Goal: Task Accomplishment & Management: Use online tool/utility

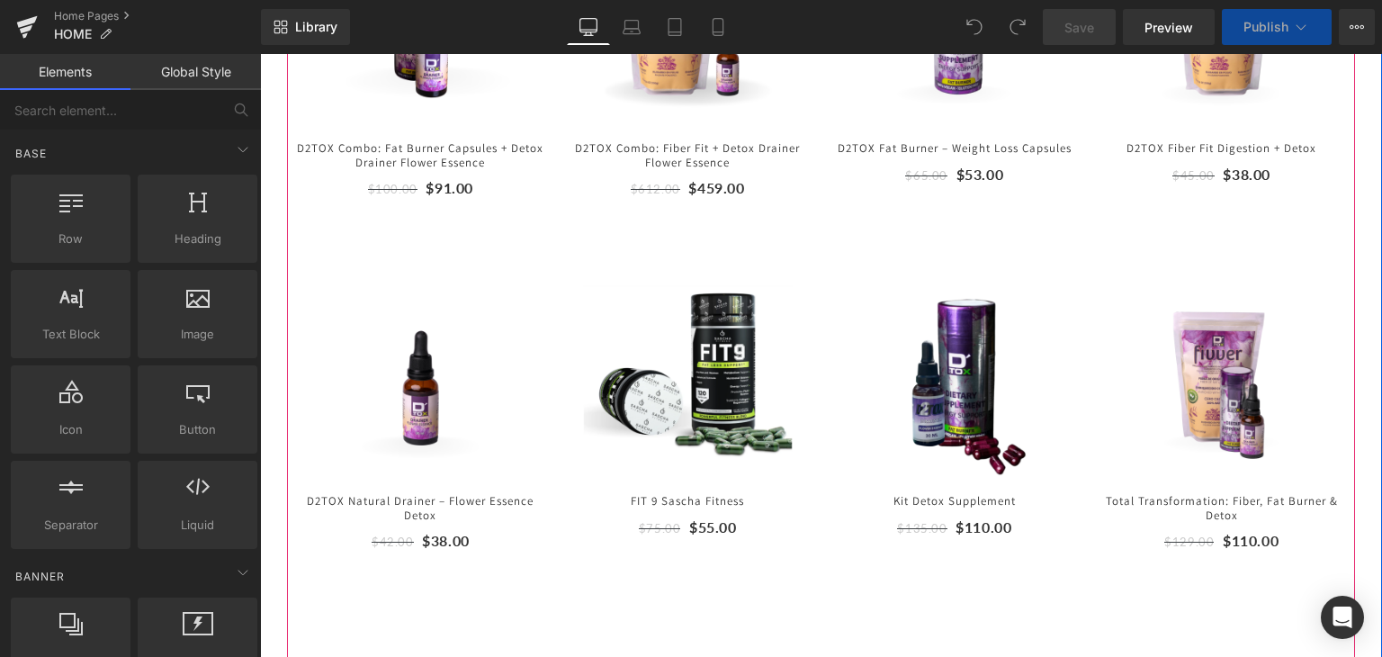
scroll to position [903, 0]
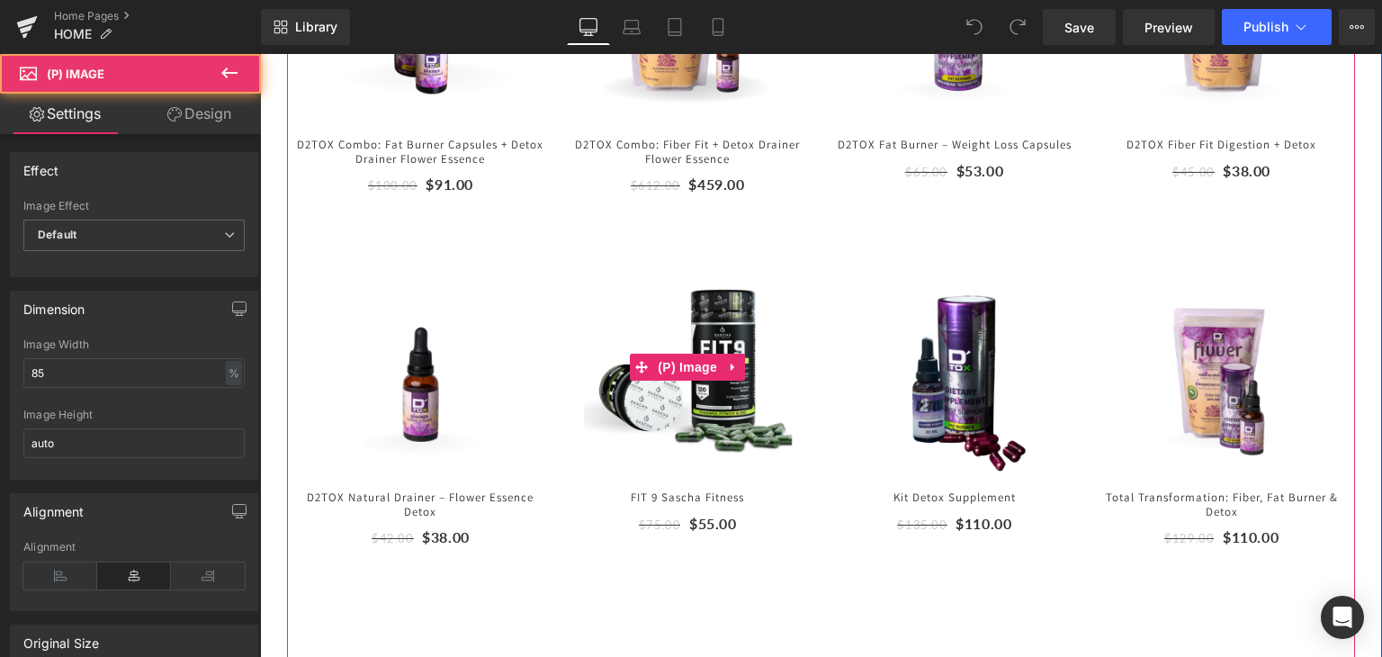
click at [624, 300] on img at bounding box center [687, 366] width 211 height 211
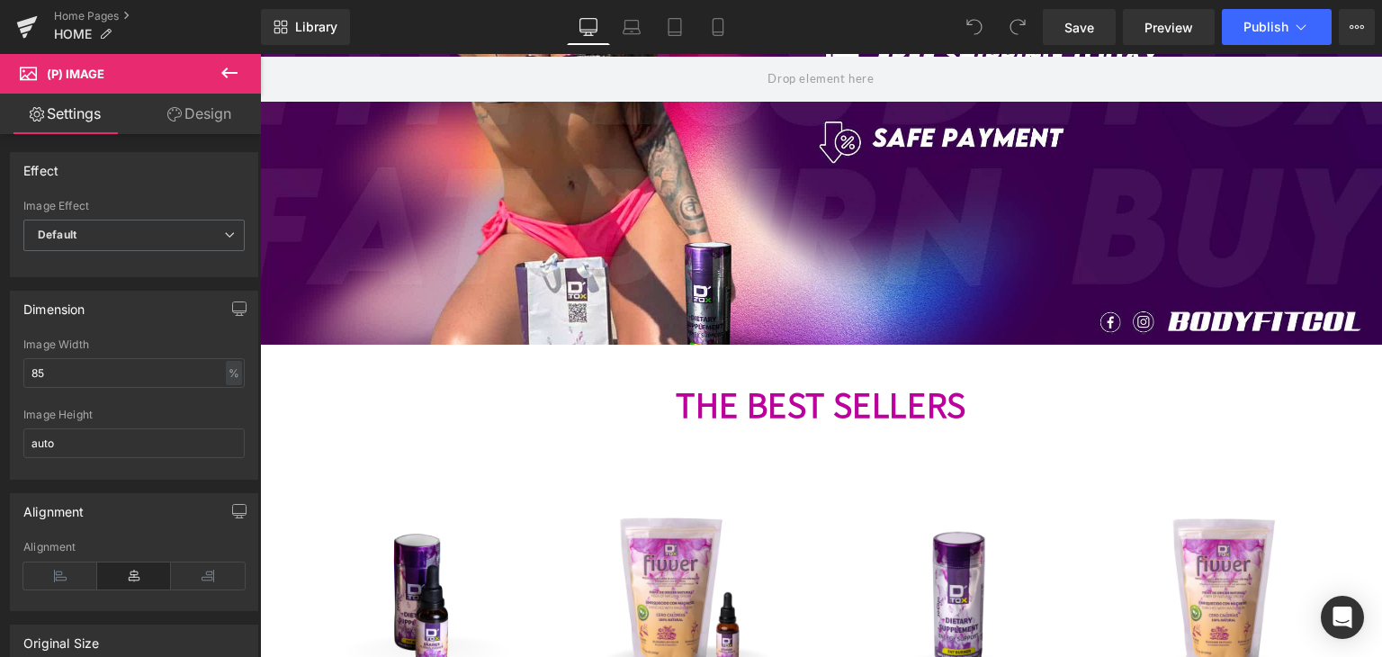
scroll to position [327, 0]
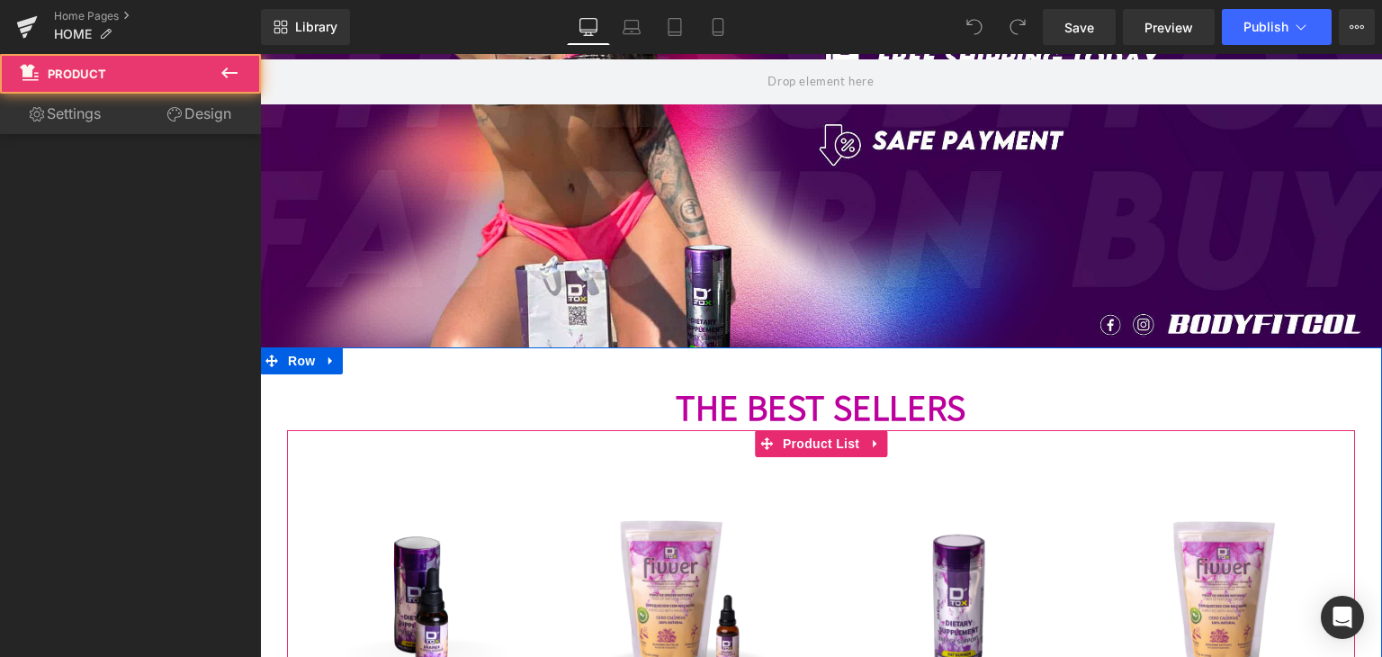
click at [615, 481] on div "(P) Image $612.00" at bounding box center [687, 633] width 267 height 353
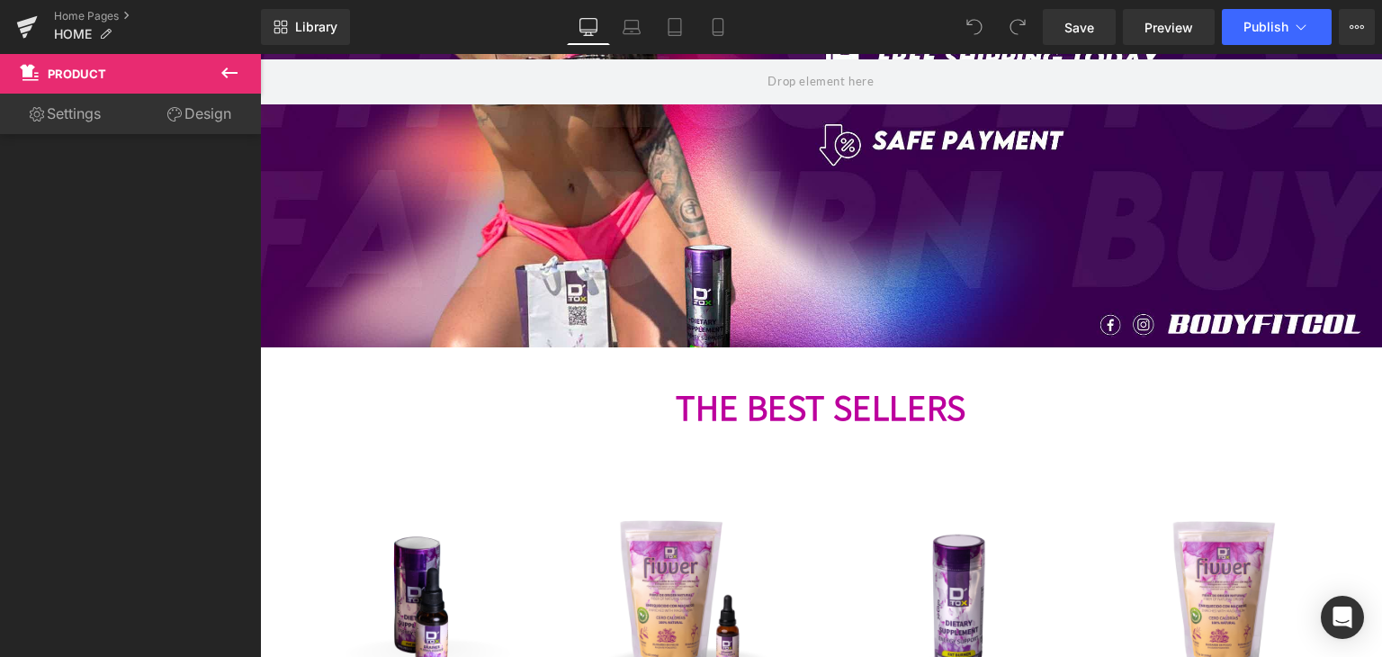
click at [79, 121] on link "Settings" at bounding box center [65, 114] width 130 height 40
click at [222, 70] on icon at bounding box center [230, 73] width 22 height 22
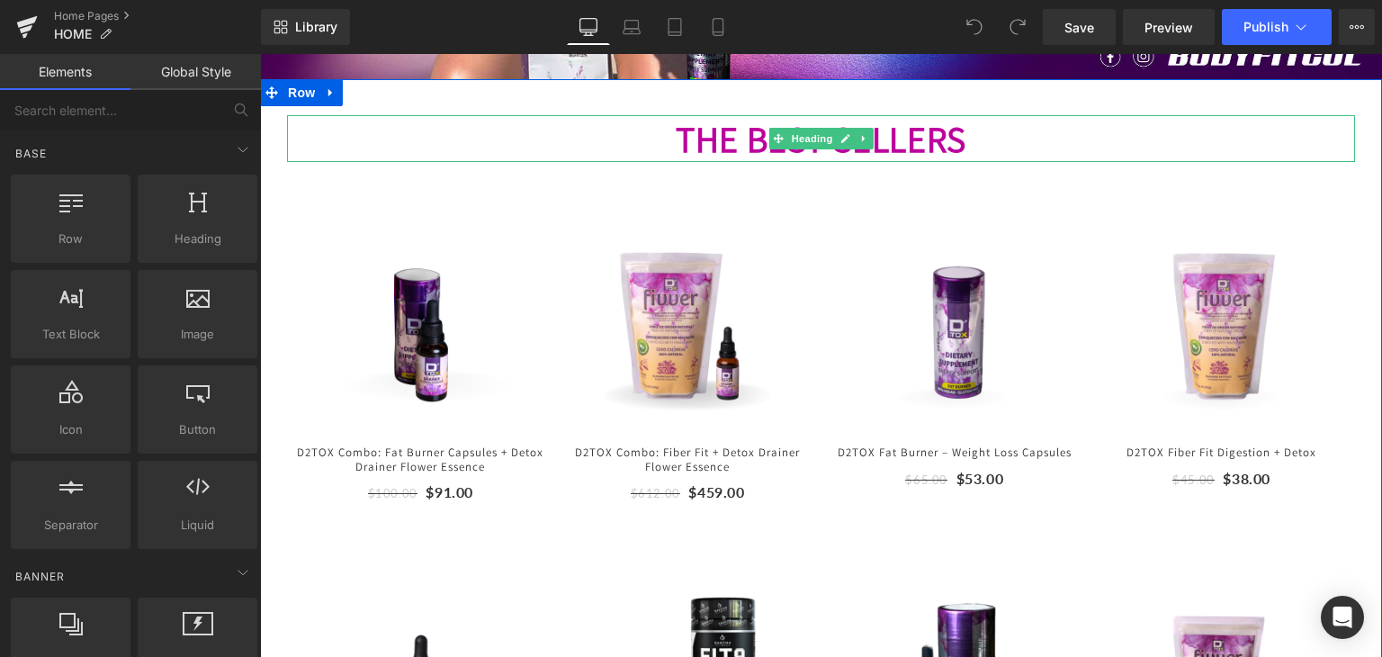
scroll to position [594, 0]
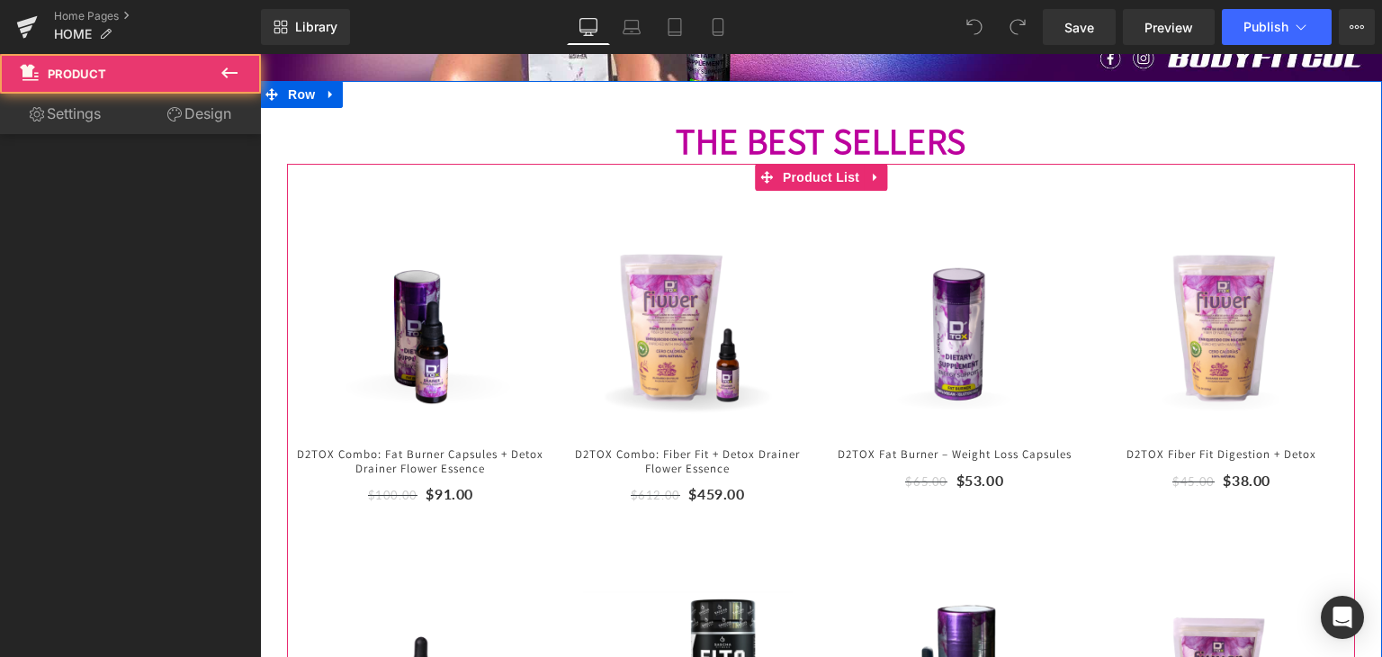
click at [808, 390] on div "(P) Image $612.00" at bounding box center [687, 367] width 267 height 353
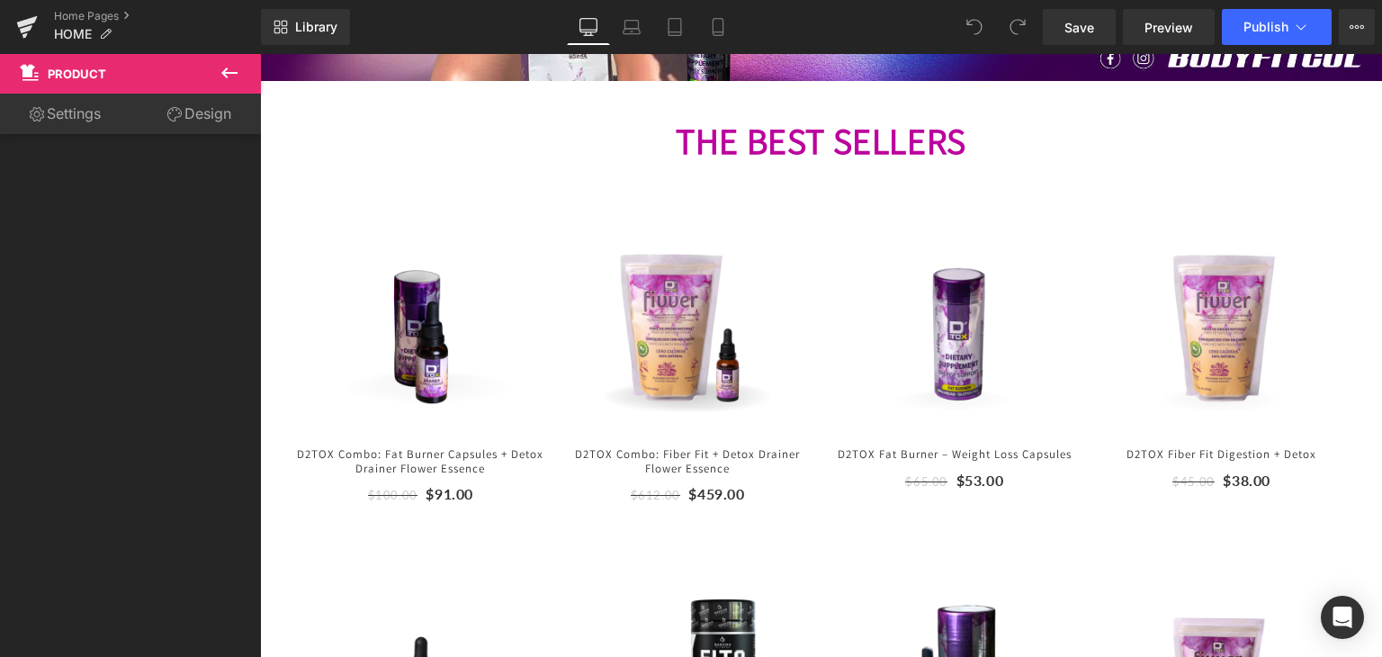
click at [69, 124] on link "Settings" at bounding box center [65, 114] width 130 height 40
click at [77, 116] on link "Settings" at bounding box center [65, 114] width 130 height 40
click at [58, 129] on link "Settings" at bounding box center [65, 114] width 130 height 40
click at [58, 88] on span "Product" at bounding box center [108, 74] width 180 height 40
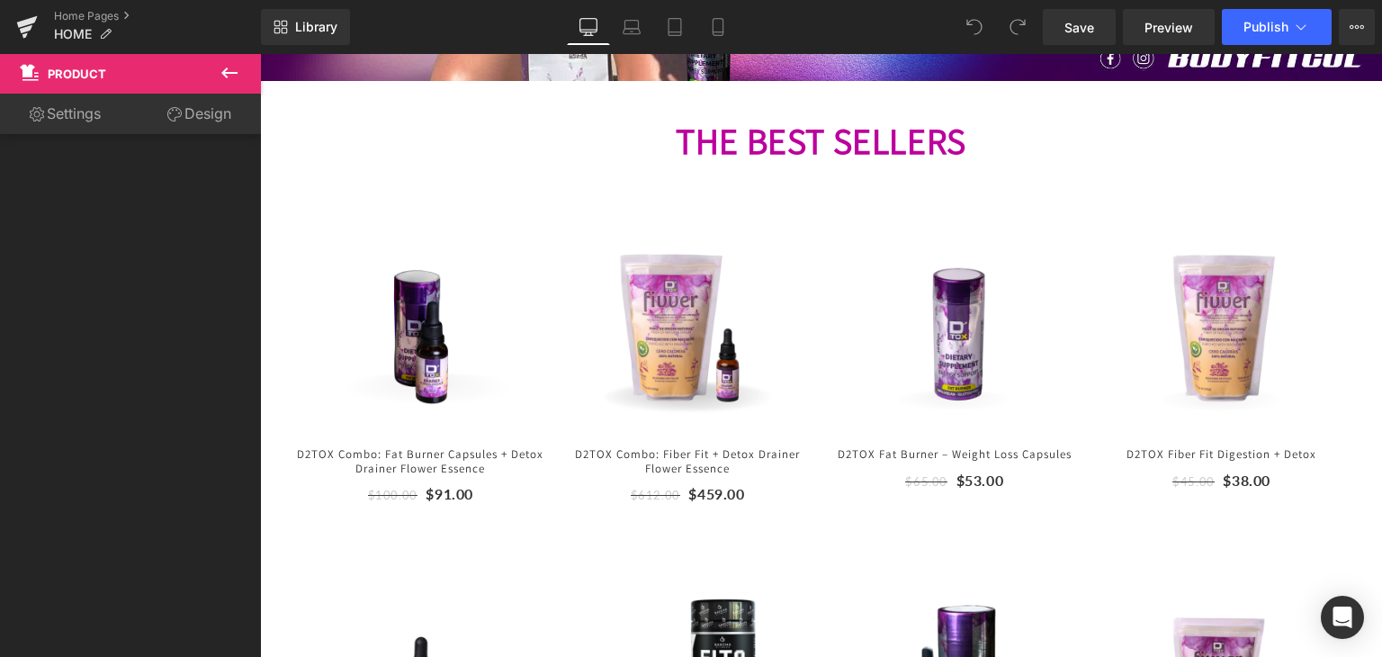
click at [76, 69] on span "Product" at bounding box center [77, 74] width 58 height 14
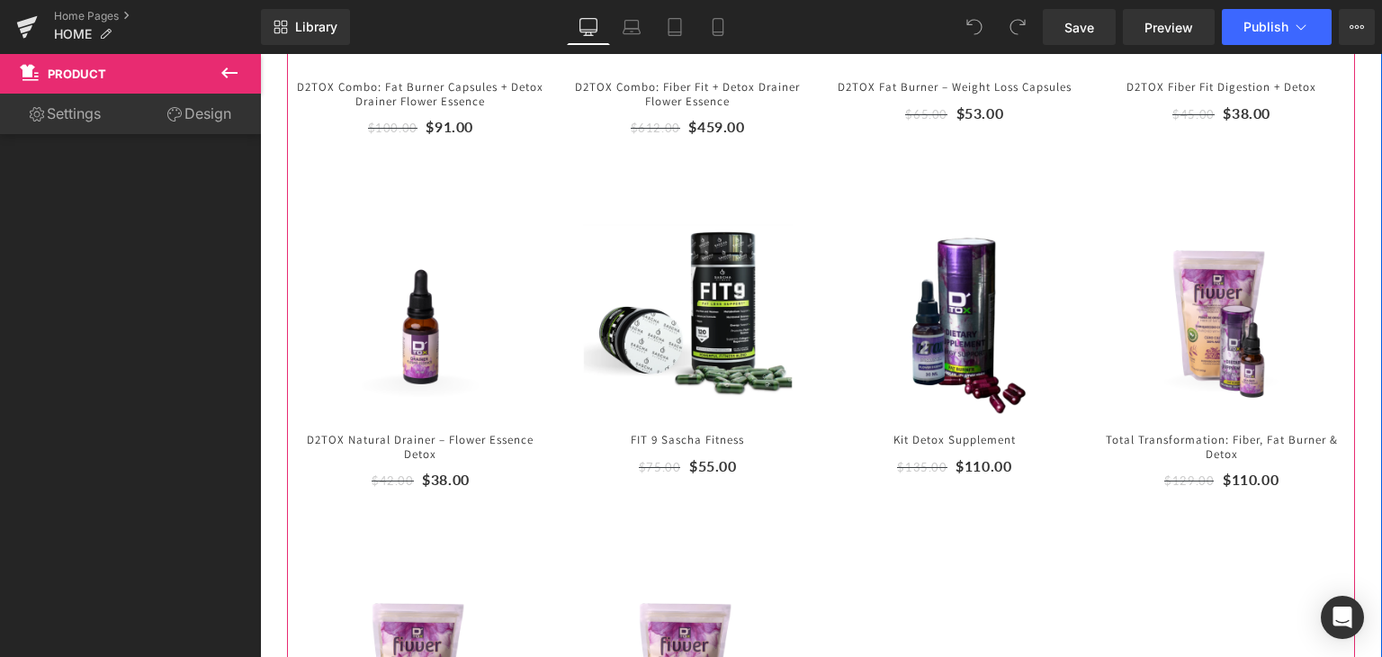
scroll to position [946, 0]
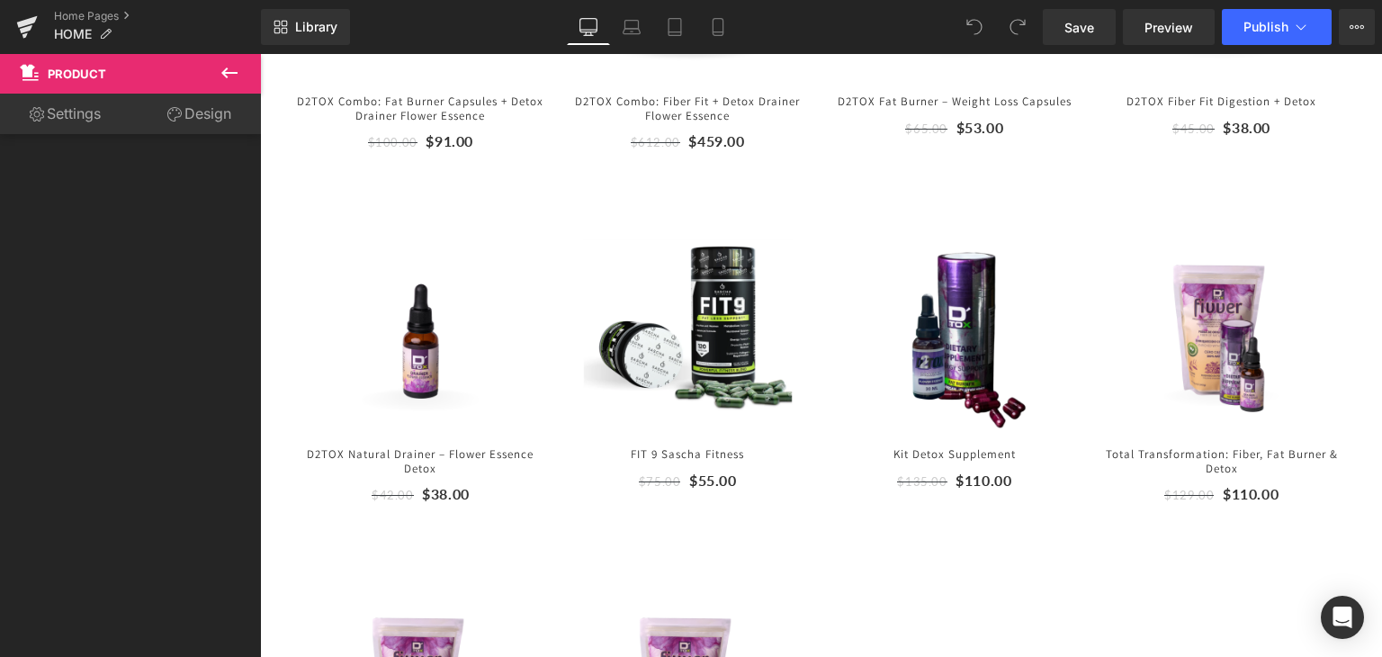
drag, startPoint x: 87, startPoint y: 71, endPoint x: 180, endPoint y: 193, distance: 152.7
click at [87, 71] on span "Product" at bounding box center [77, 74] width 58 height 14
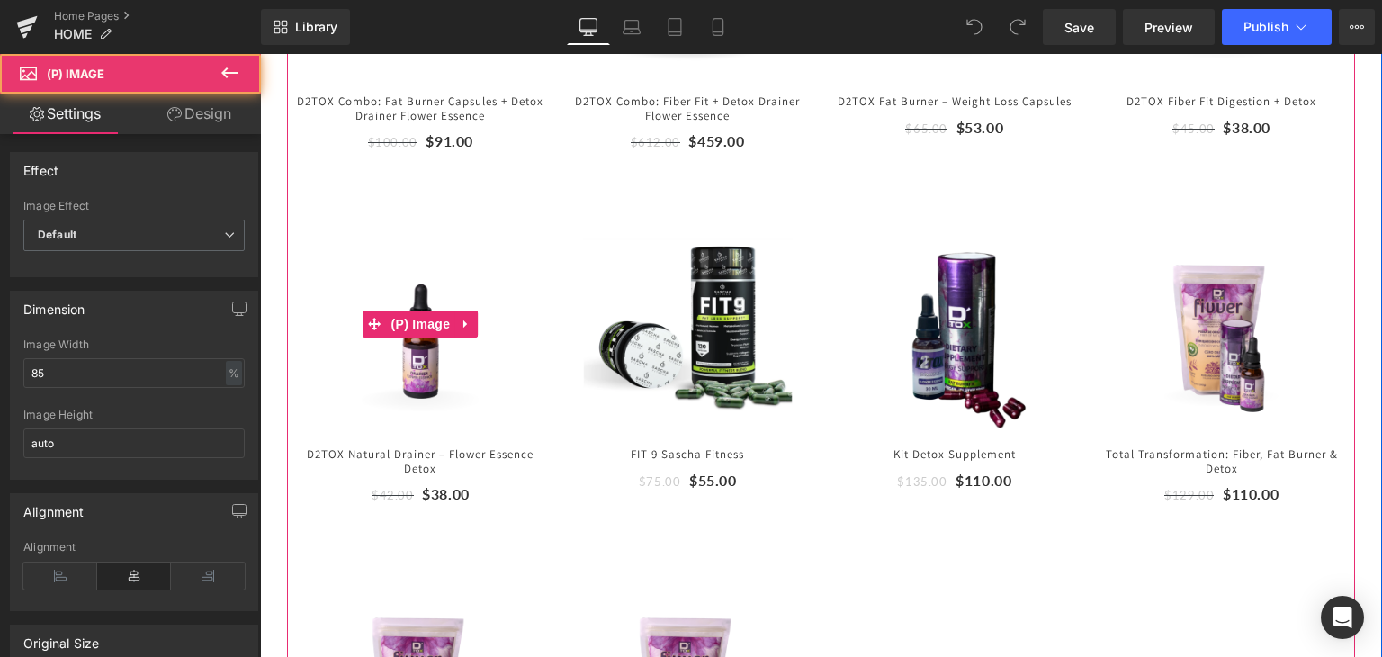
click at [470, 246] on img at bounding box center [420, 323] width 211 height 211
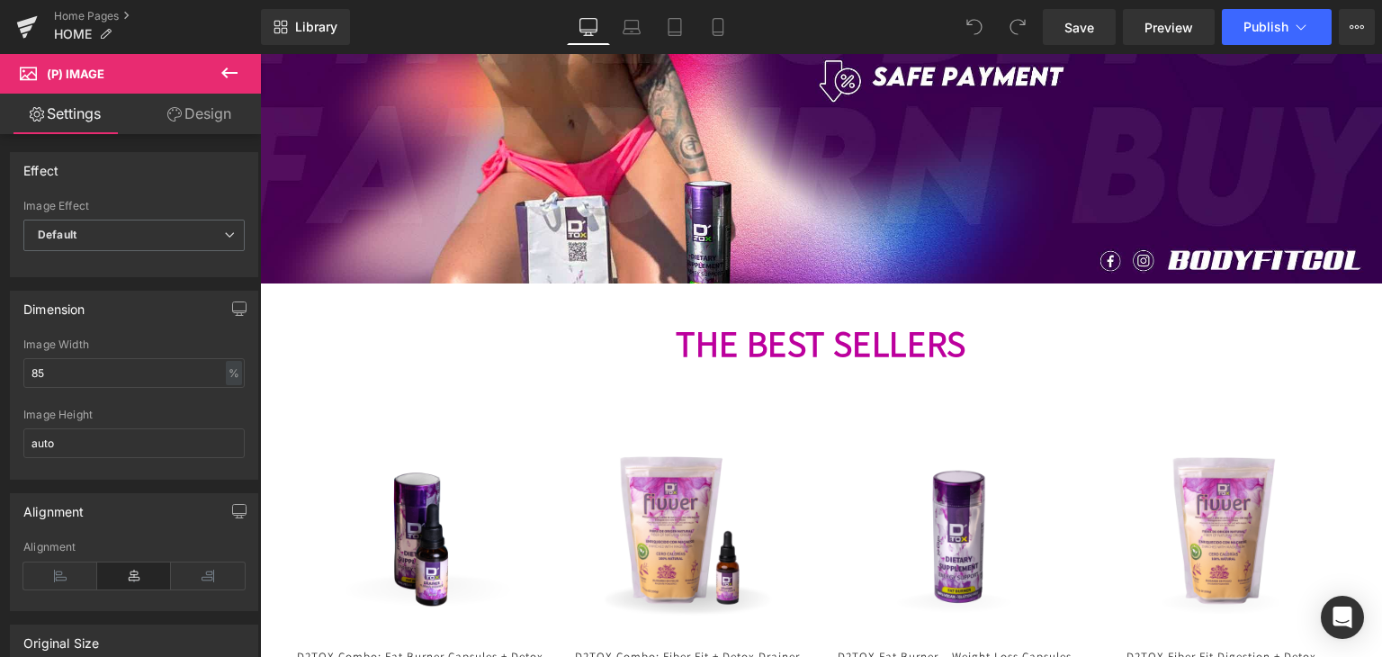
scroll to position [497, 0]
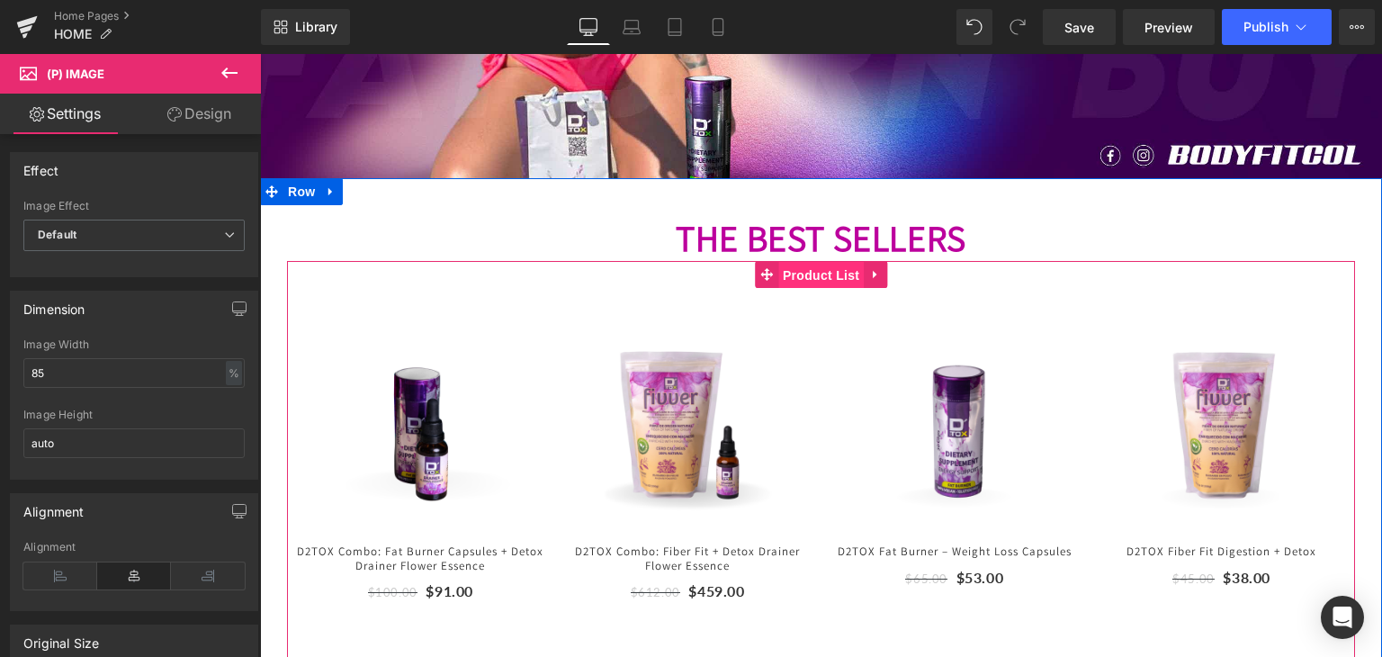
click at [832, 277] on span "Product List" at bounding box center [820, 275] width 85 height 27
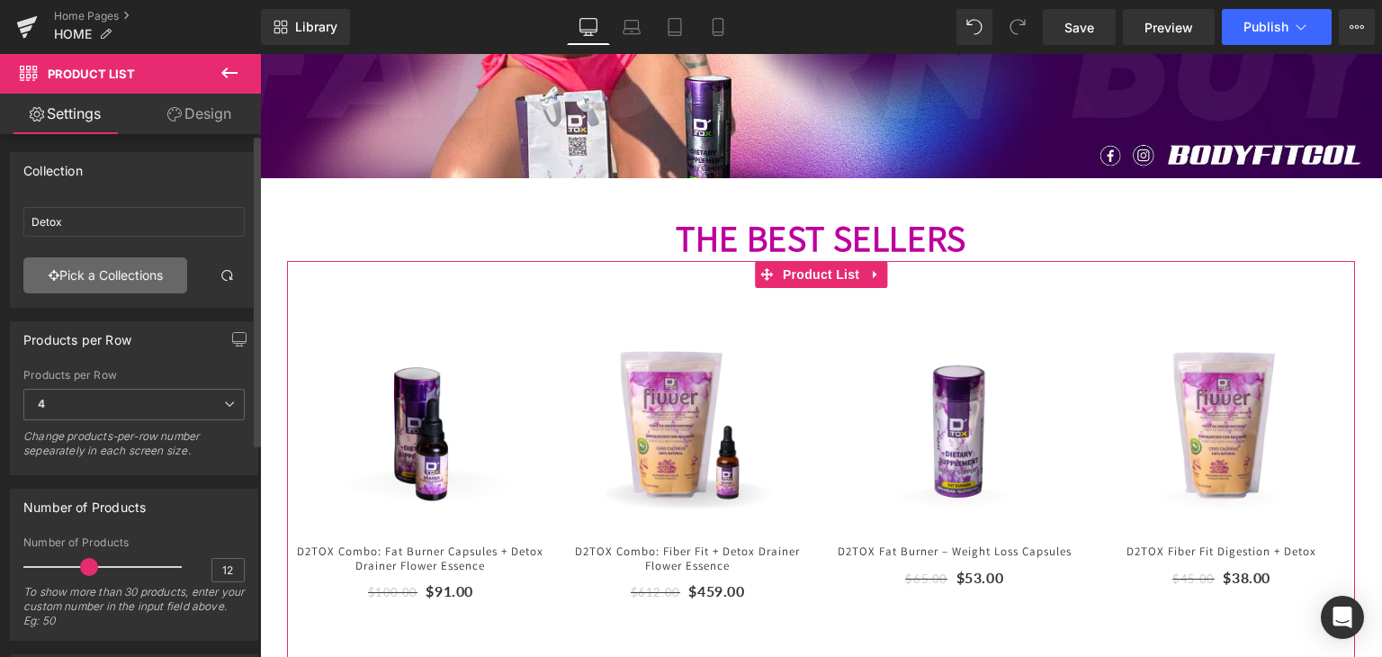
click at [101, 277] on link "Pick a Collections" at bounding box center [105, 275] width 164 height 36
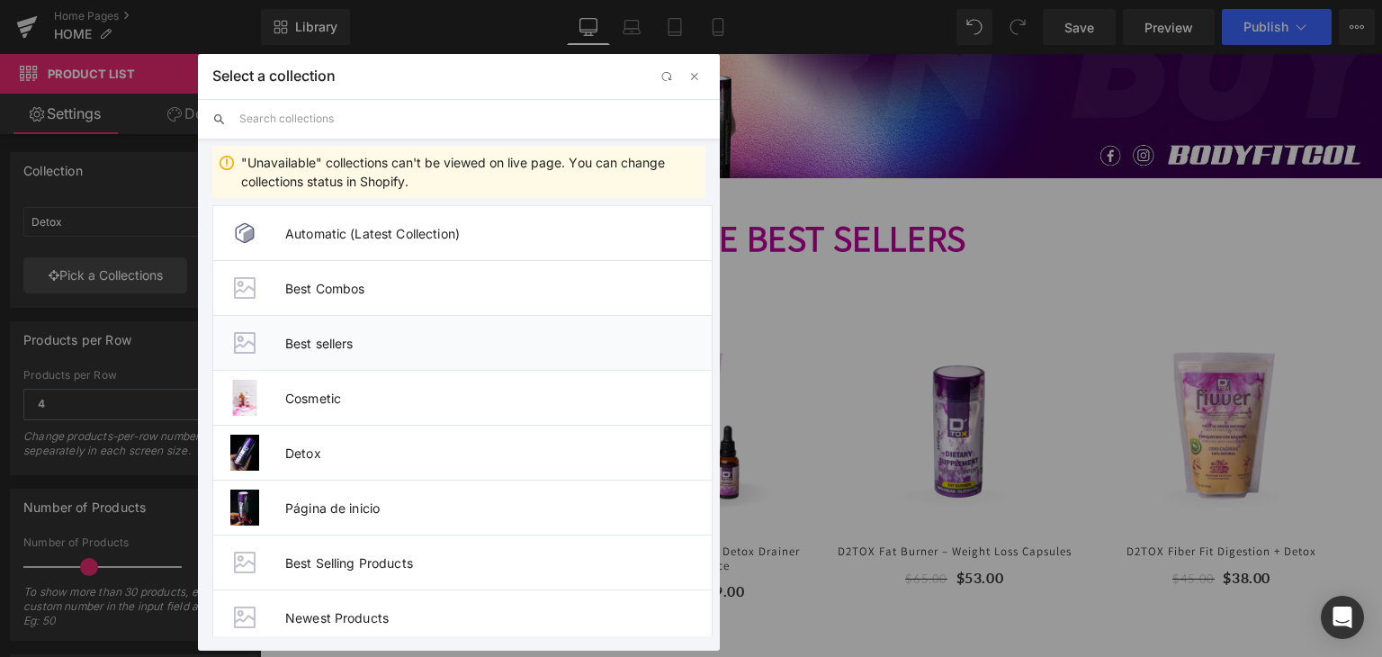
click at [378, 336] on span "Best sellers" at bounding box center [498, 343] width 426 height 15
type input "Best sellers"
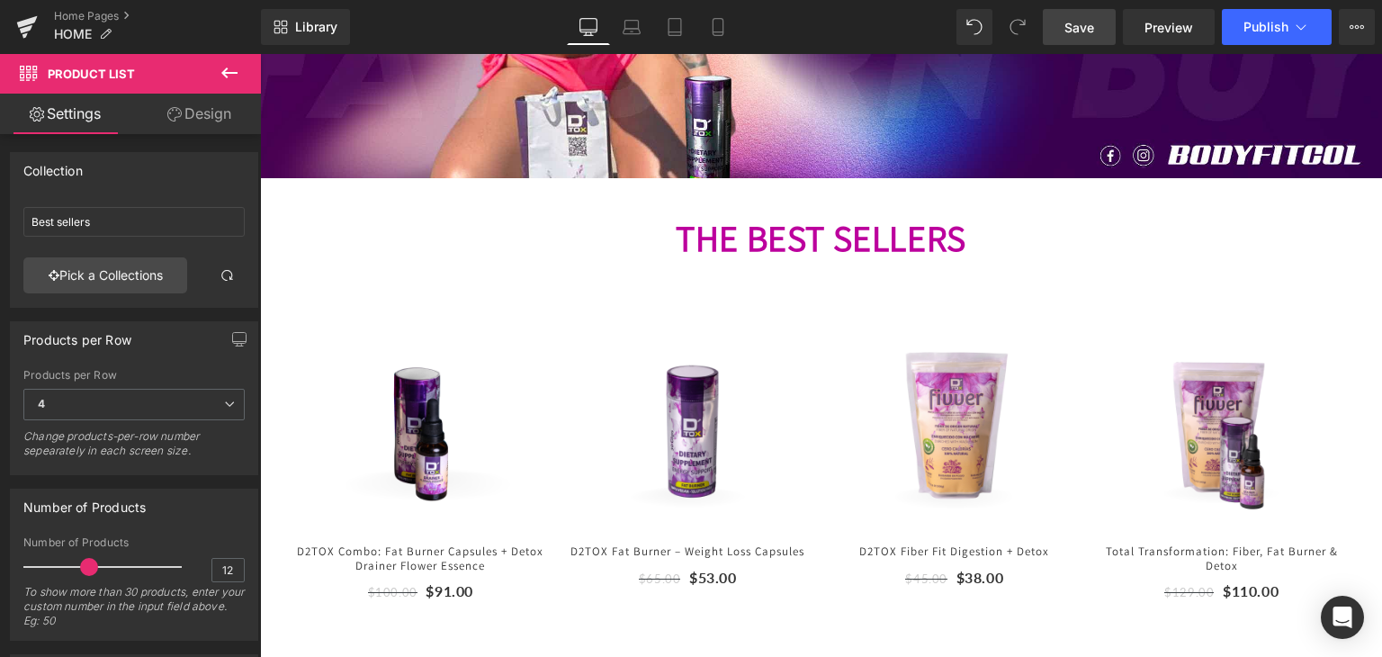
click at [1084, 30] on span "Save" at bounding box center [1079, 27] width 30 height 19
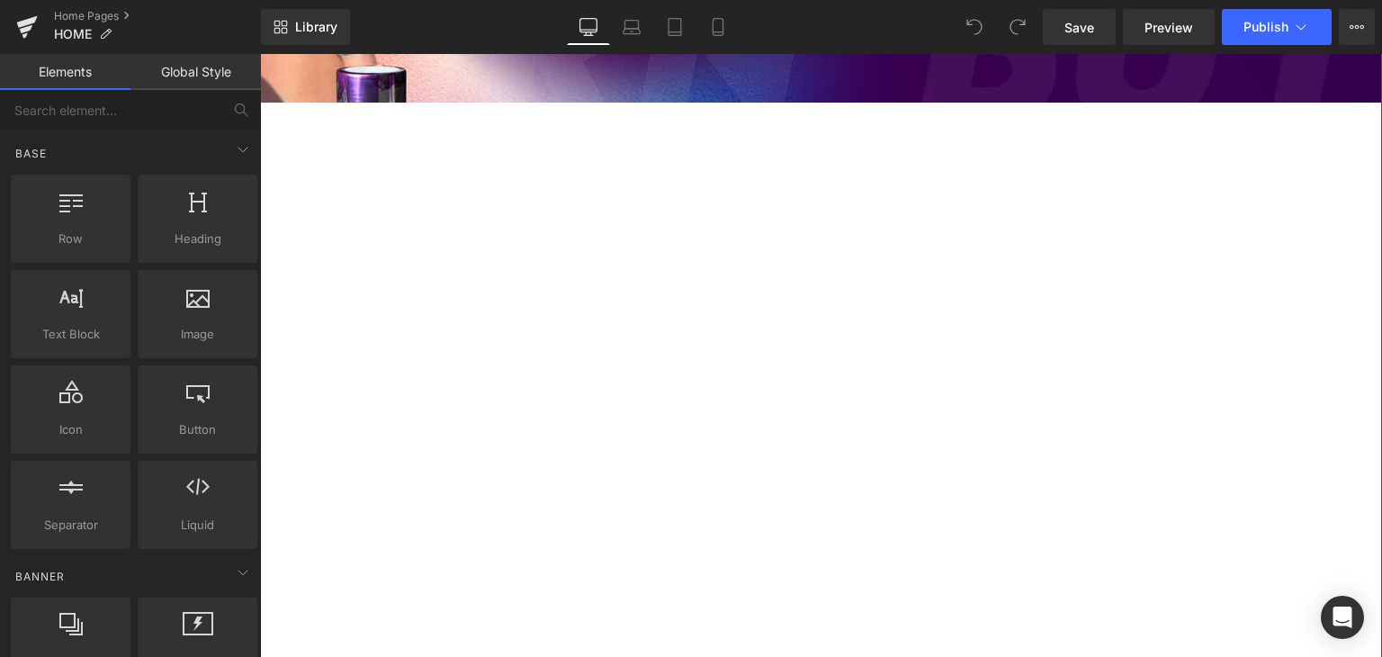
scroll to position [570, 0]
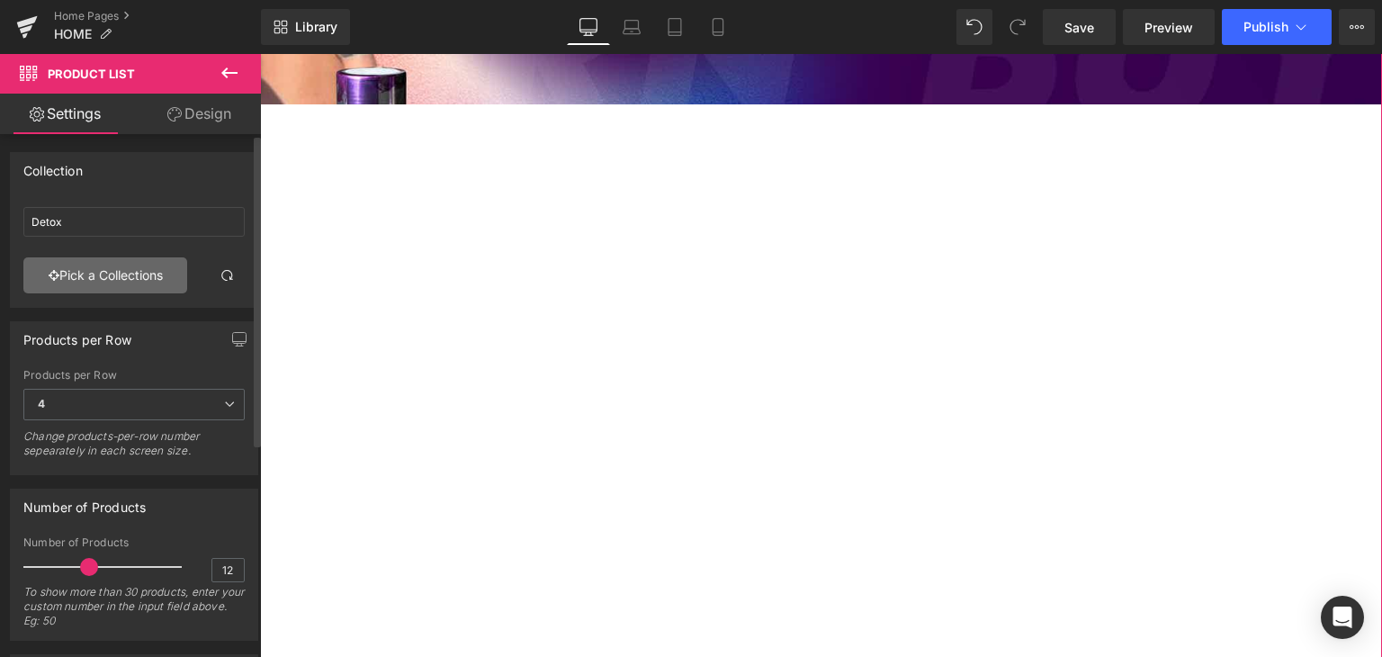
click at [97, 271] on link "Pick a Collections" at bounding box center [105, 275] width 164 height 36
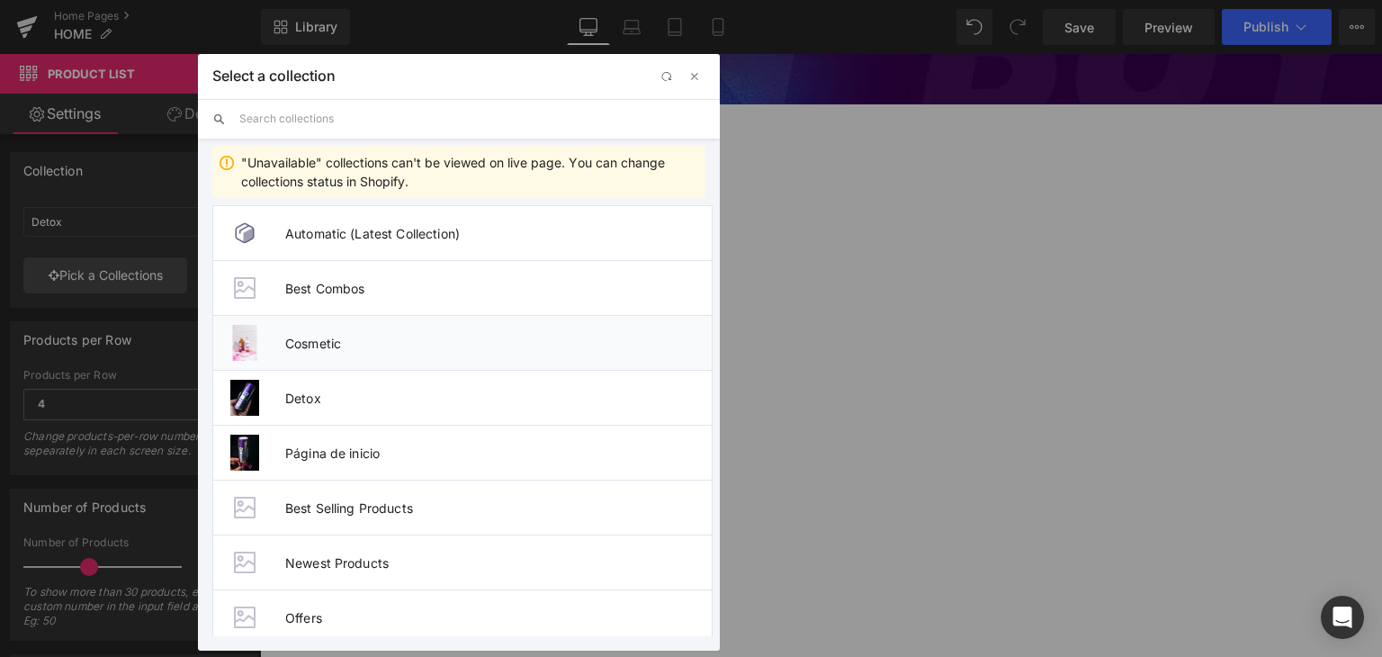
click at [440, 350] on li "Cosmetic" at bounding box center [462, 342] width 500 height 55
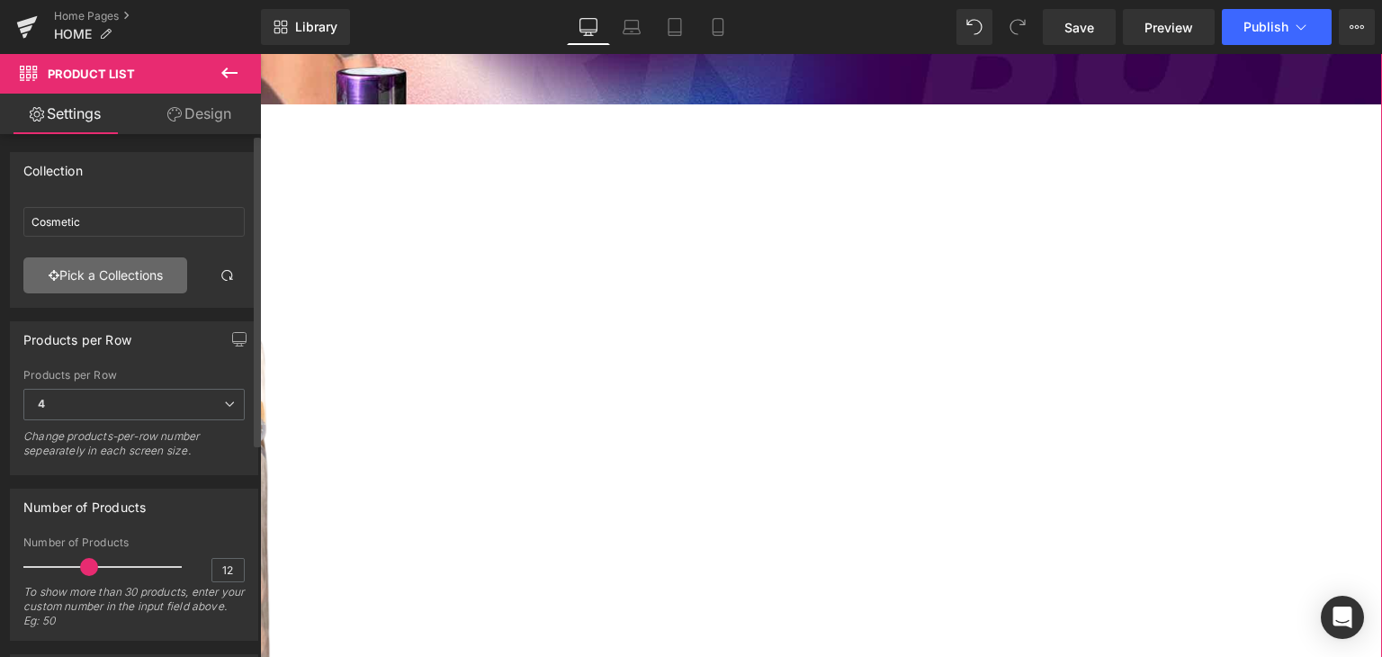
drag, startPoint x: 80, startPoint y: 264, endPoint x: 122, endPoint y: 282, distance: 45.9
click at [122, 282] on link "Pick a Collections" at bounding box center [105, 275] width 164 height 36
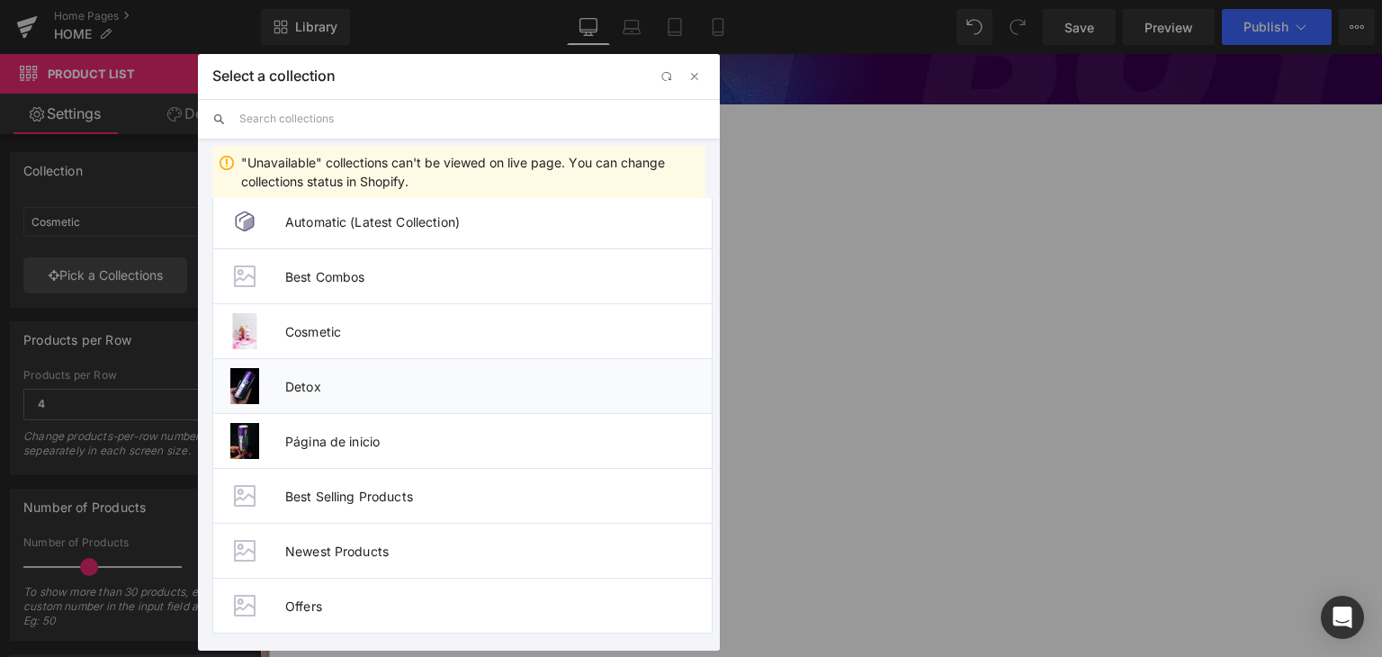
scroll to position [11, 0]
click at [384, 544] on span "Newest Products" at bounding box center [498, 551] width 426 height 15
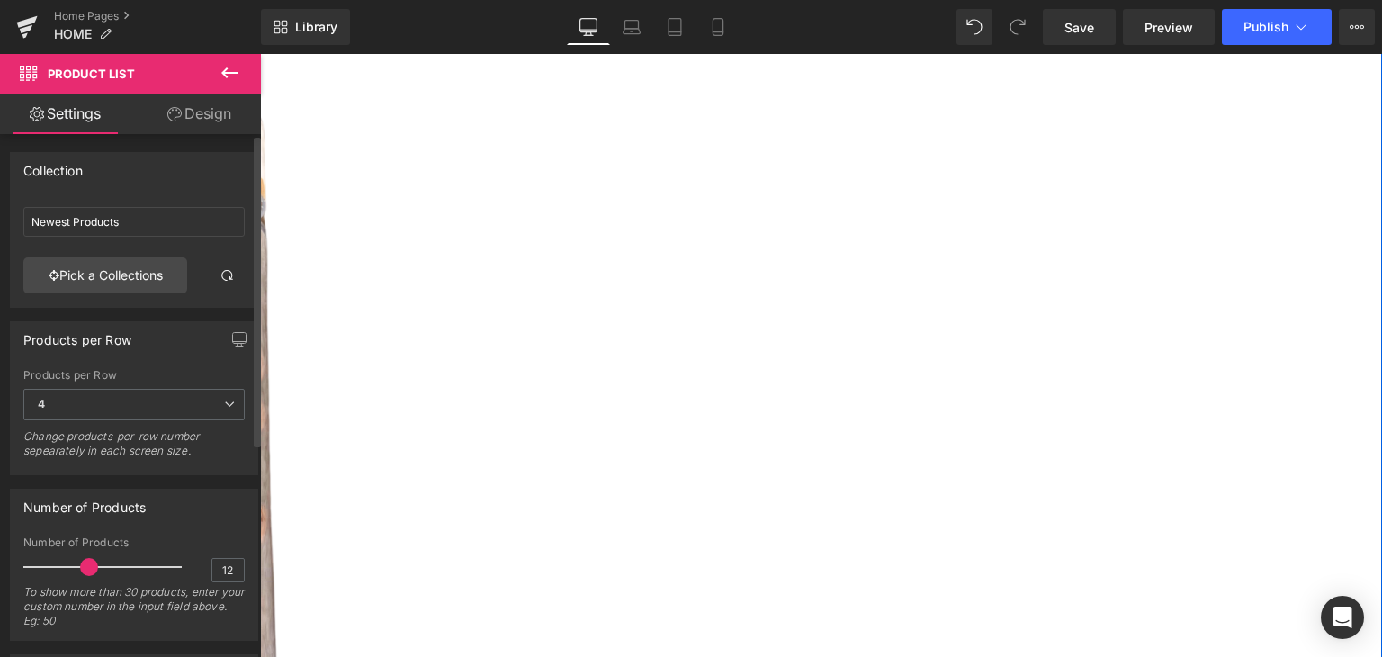
scroll to position [755, 0]
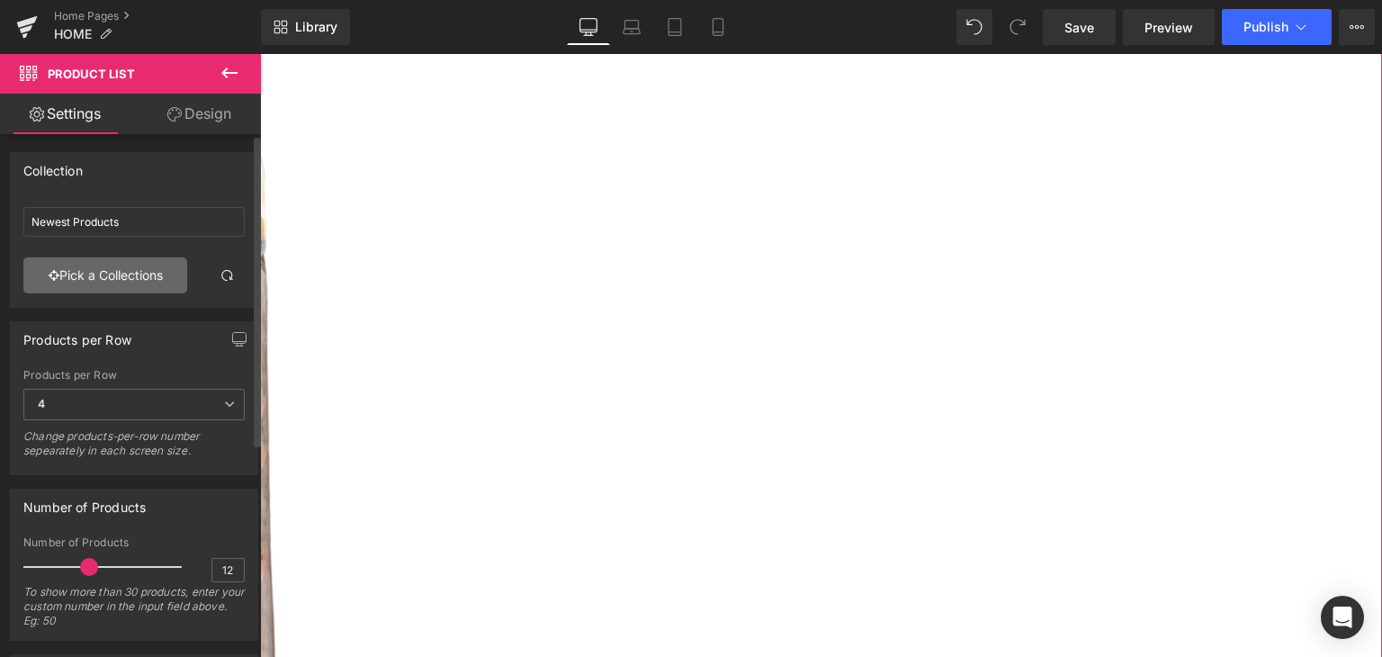
click at [112, 269] on link "Pick a Collections" at bounding box center [105, 275] width 164 height 36
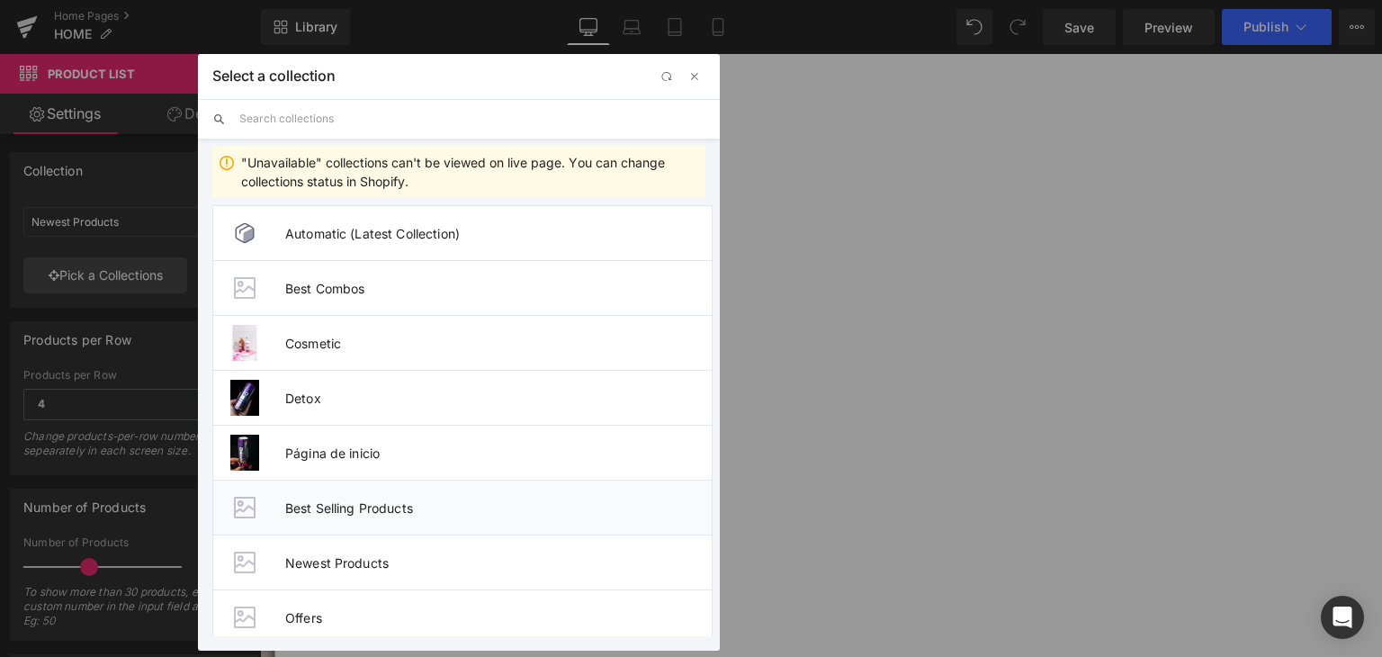
scroll to position [12, 0]
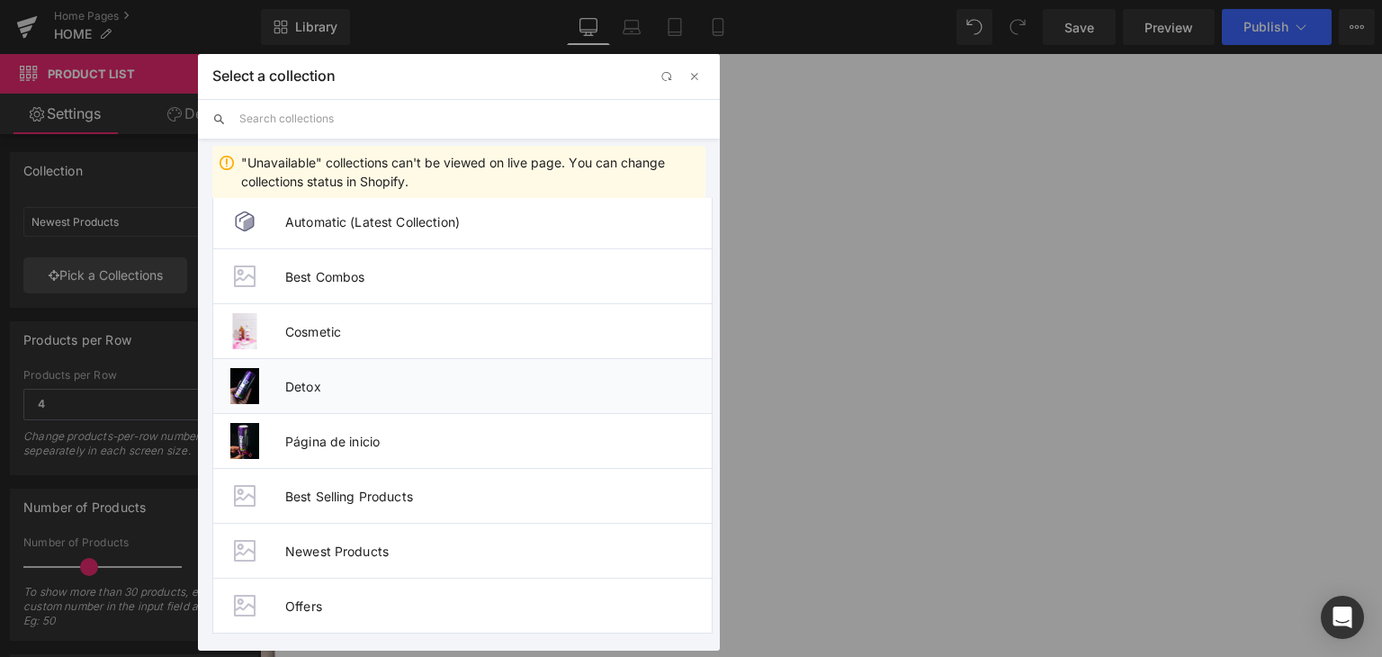
click at [410, 400] on li "Detox" at bounding box center [462, 385] width 500 height 55
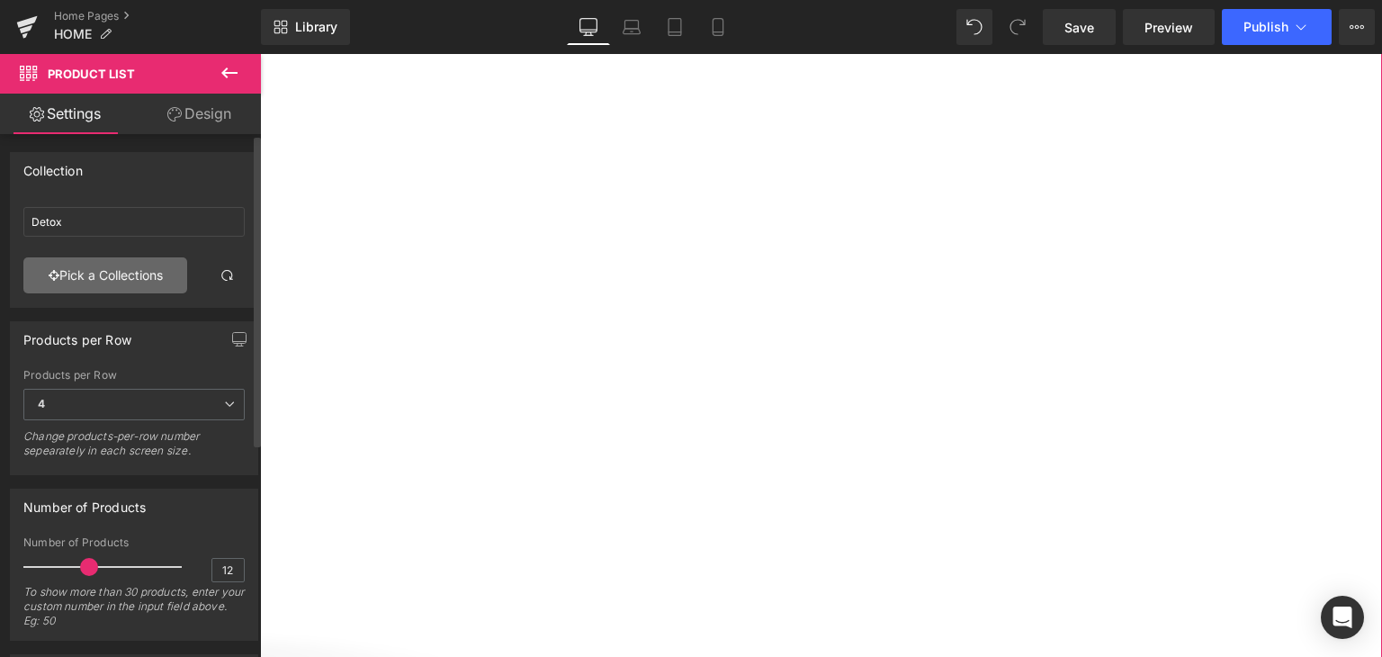
click at [95, 279] on link "Pick a Collections" at bounding box center [105, 275] width 164 height 36
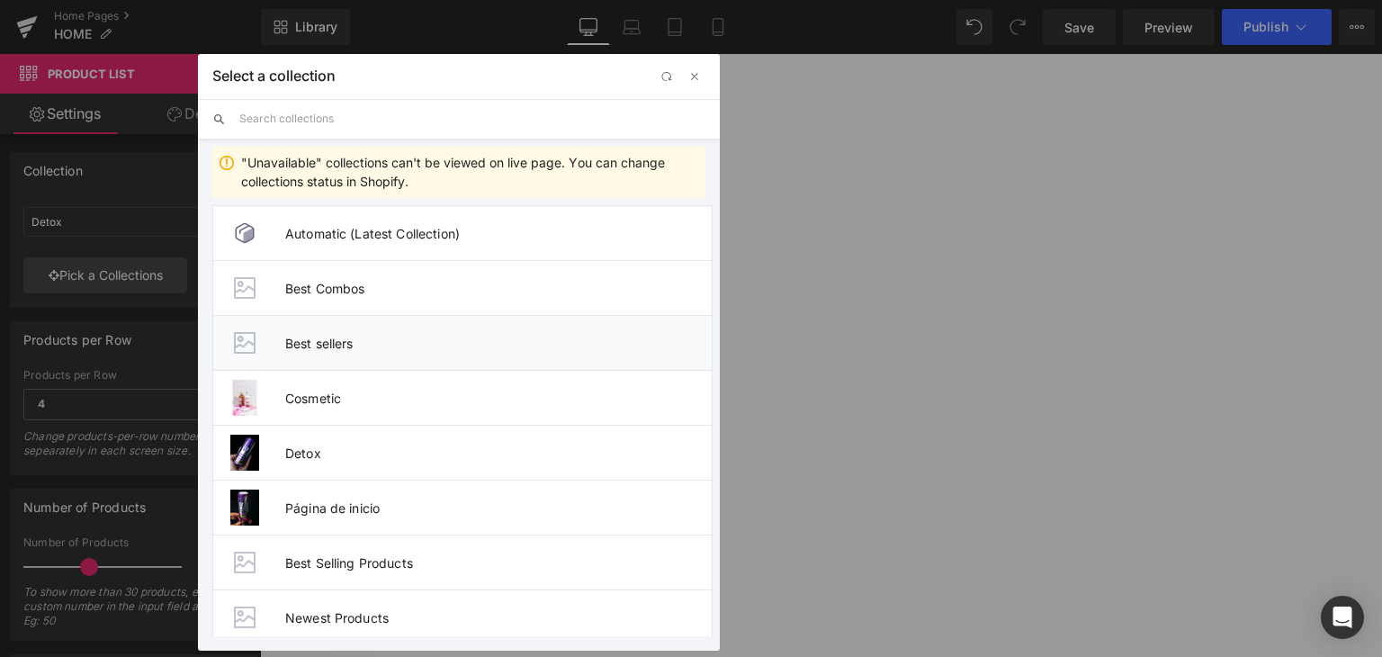
scroll to position [67, 0]
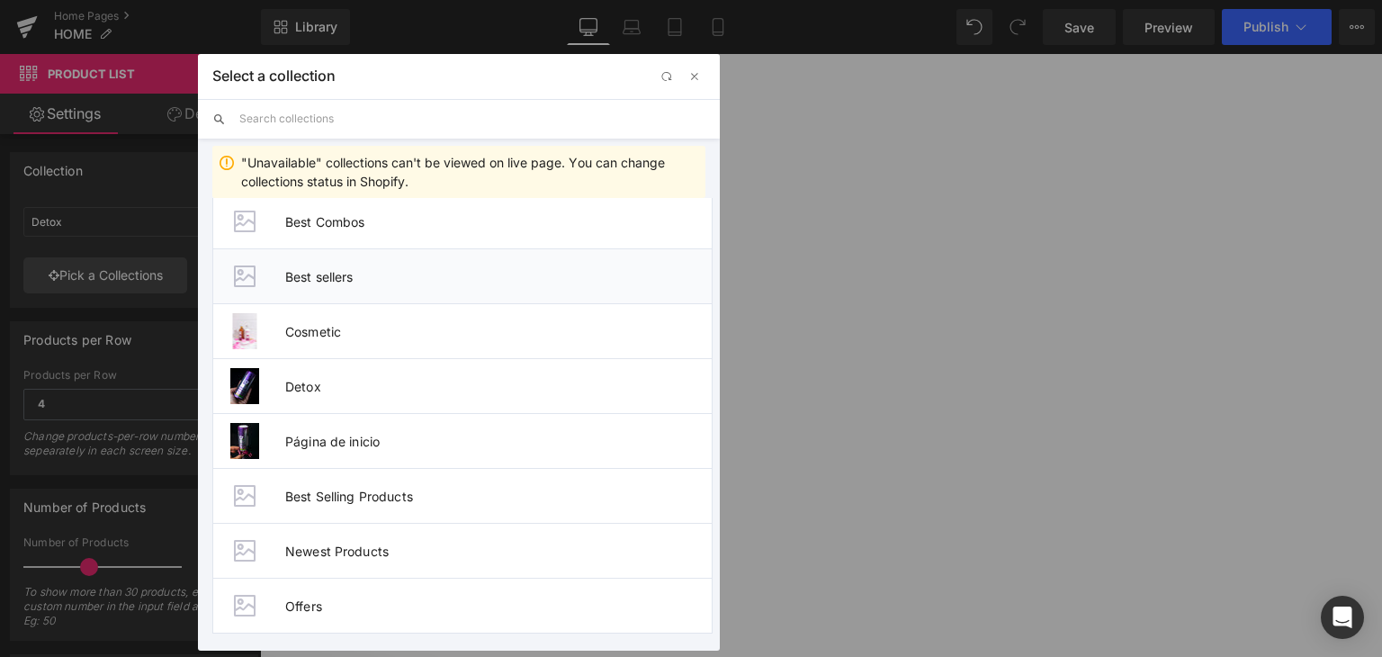
click at [351, 252] on li "Best sellers" at bounding box center [462, 275] width 500 height 55
type input "Best sellers"
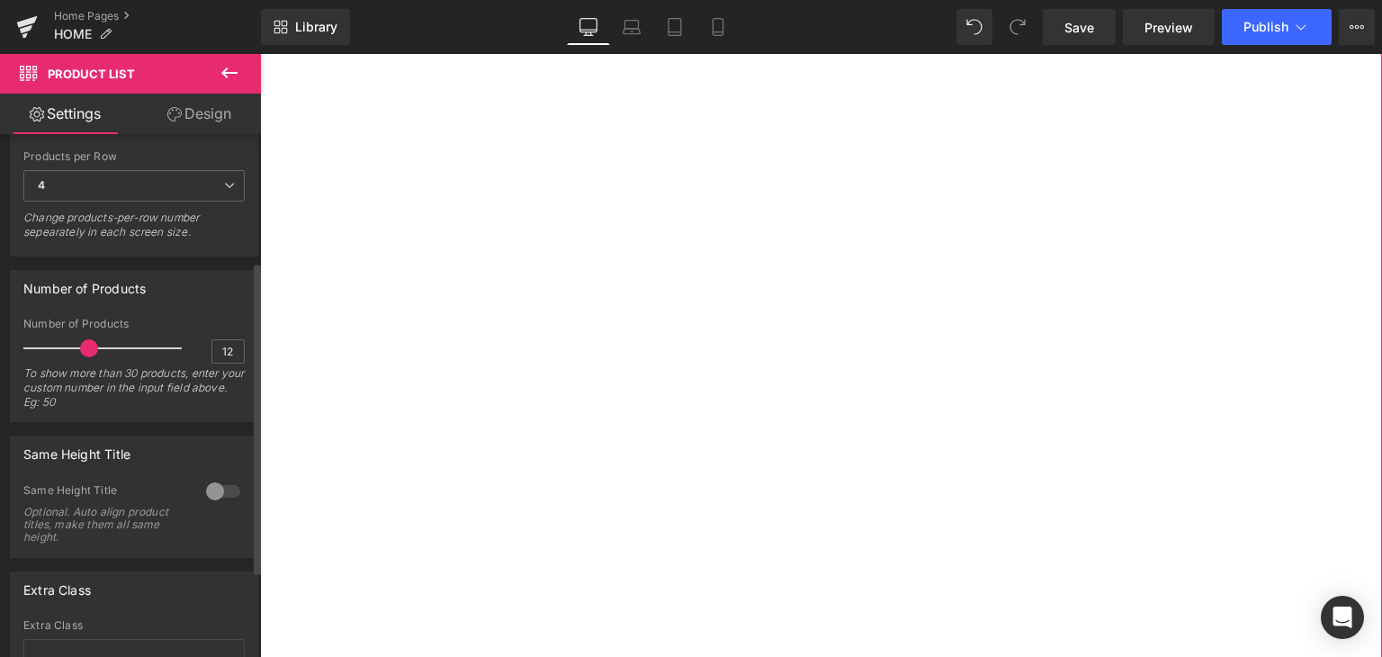
scroll to position [205, 0]
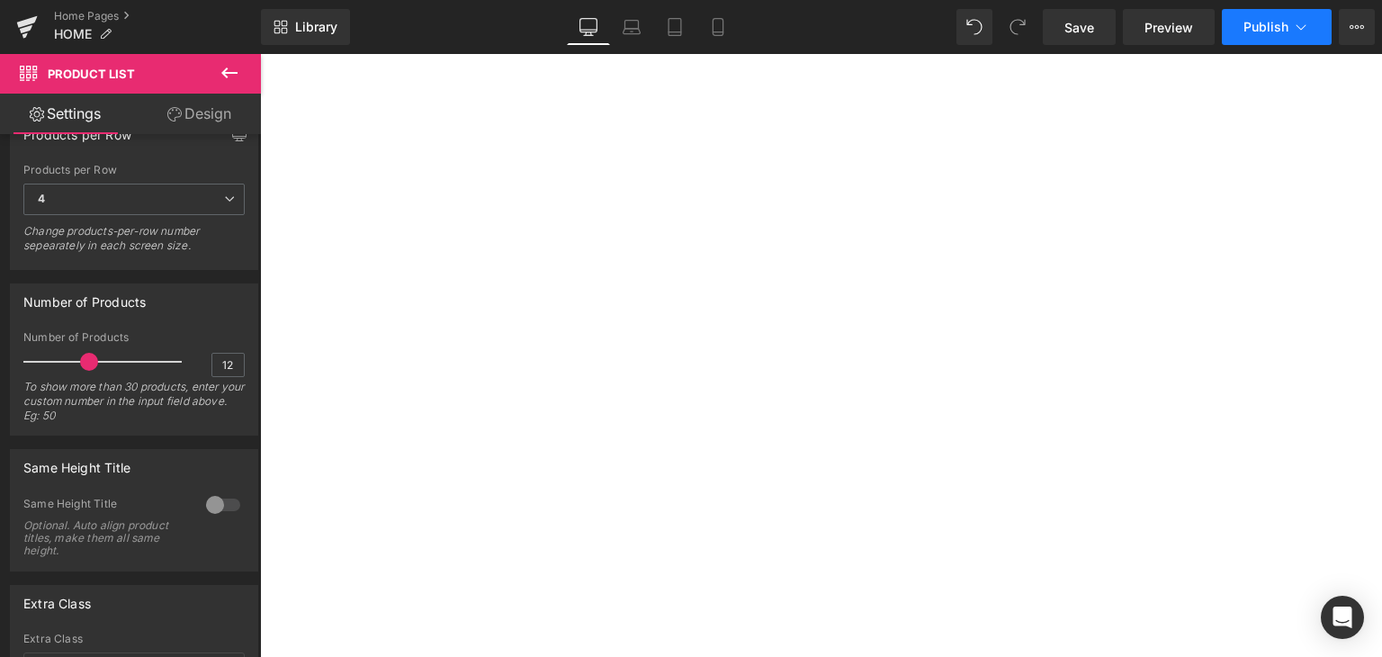
click at [1270, 23] on span "Publish" at bounding box center [1265, 27] width 45 height 14
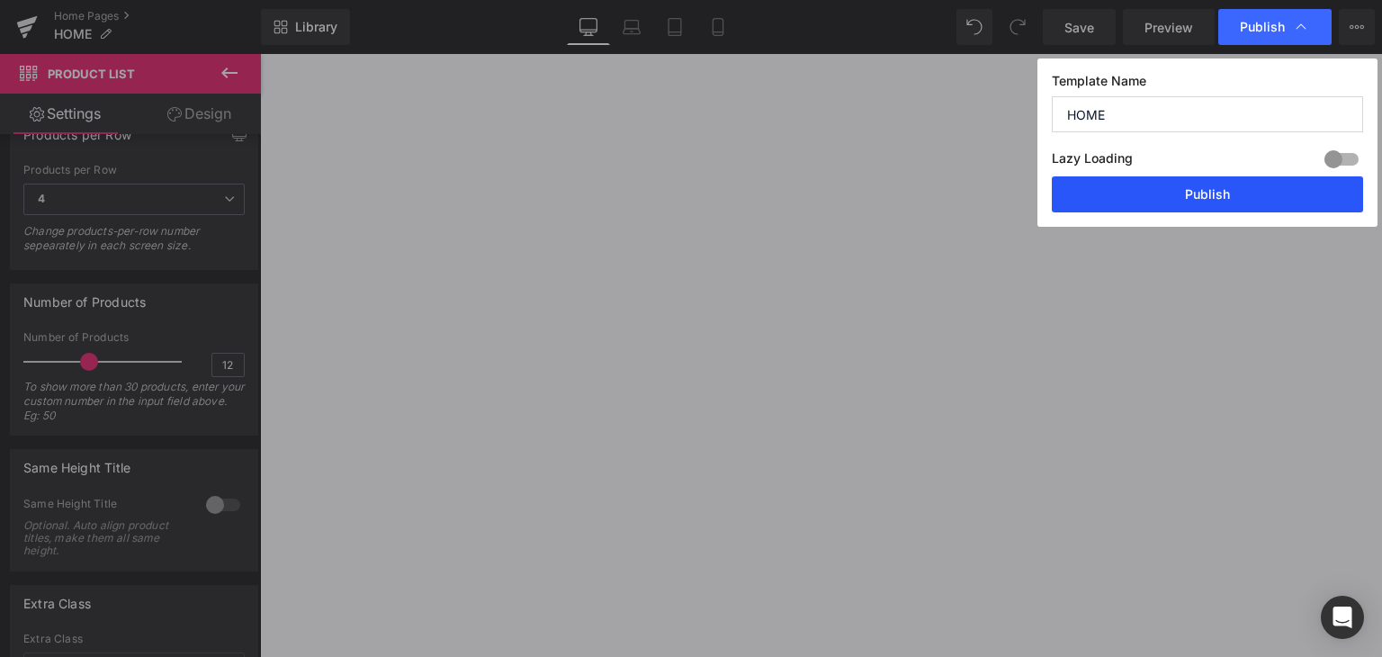
click at [1217, 193] on button "Publish" at bounding box center [1207, 194] width 311 height 36
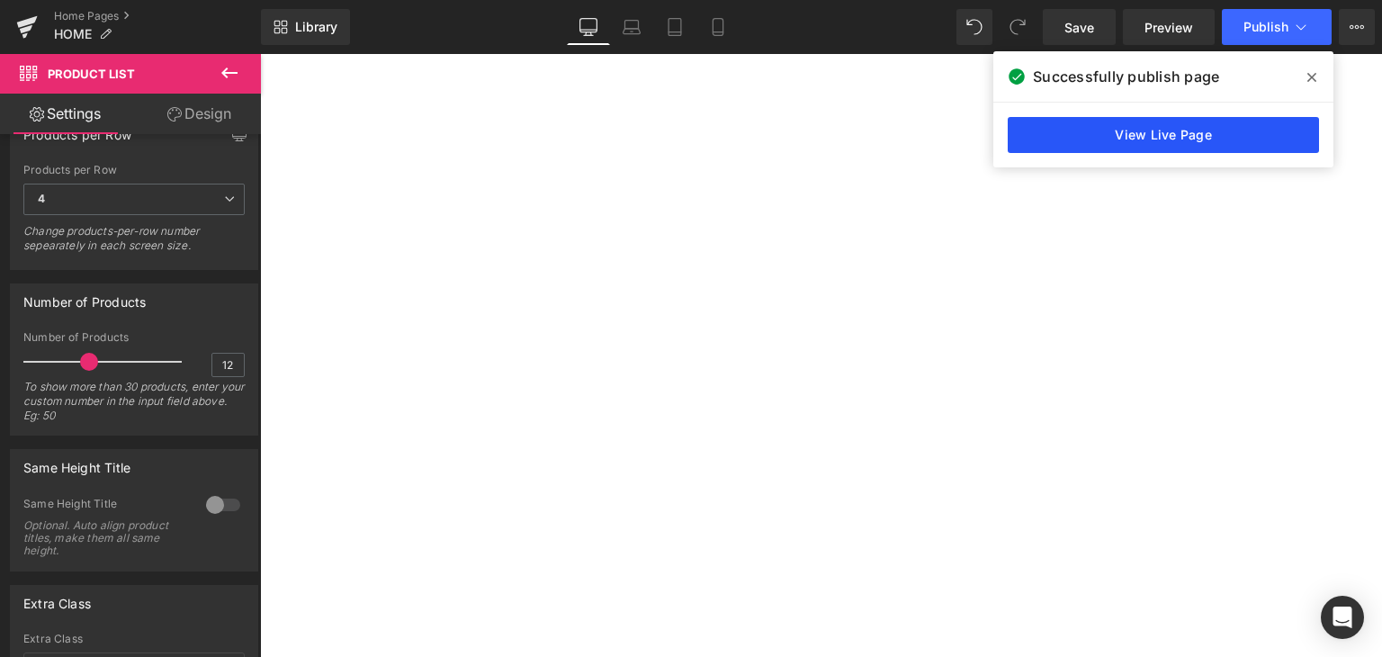
click at [1266, 132] on link "View Live Page" at bounding box center [1163, 135] width 311 height 36
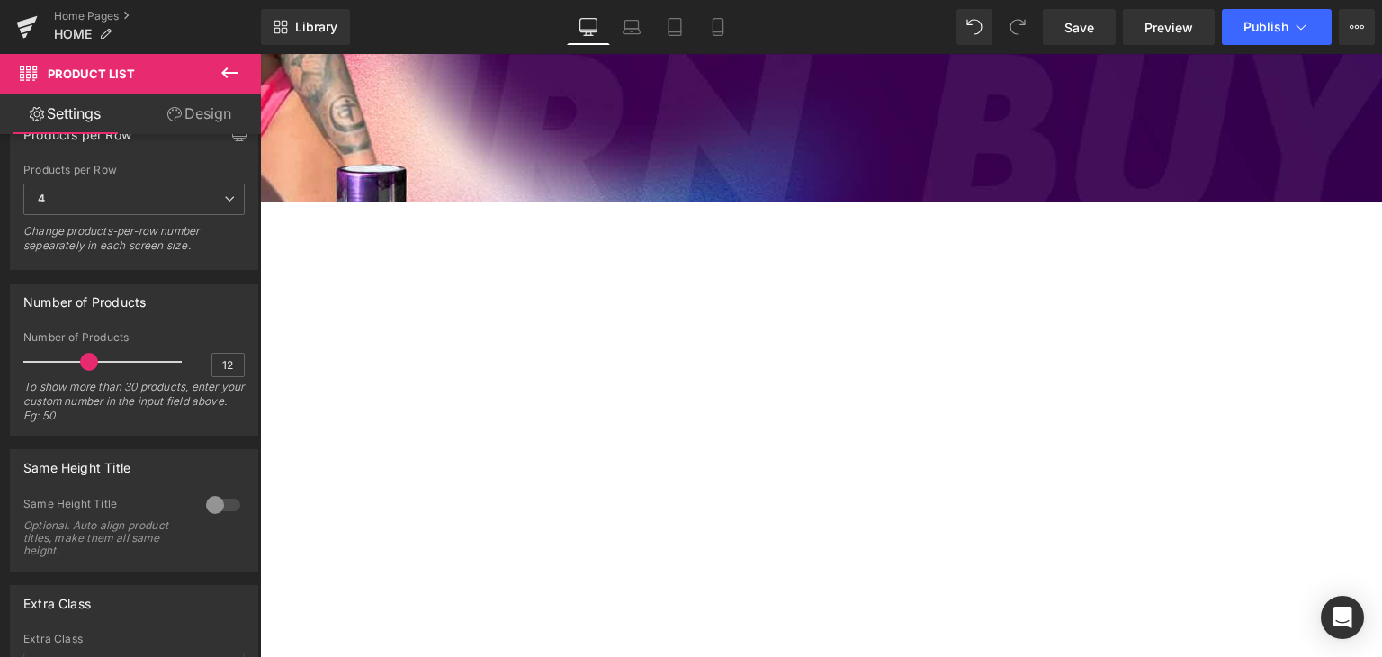
scroll to position [471, 0]
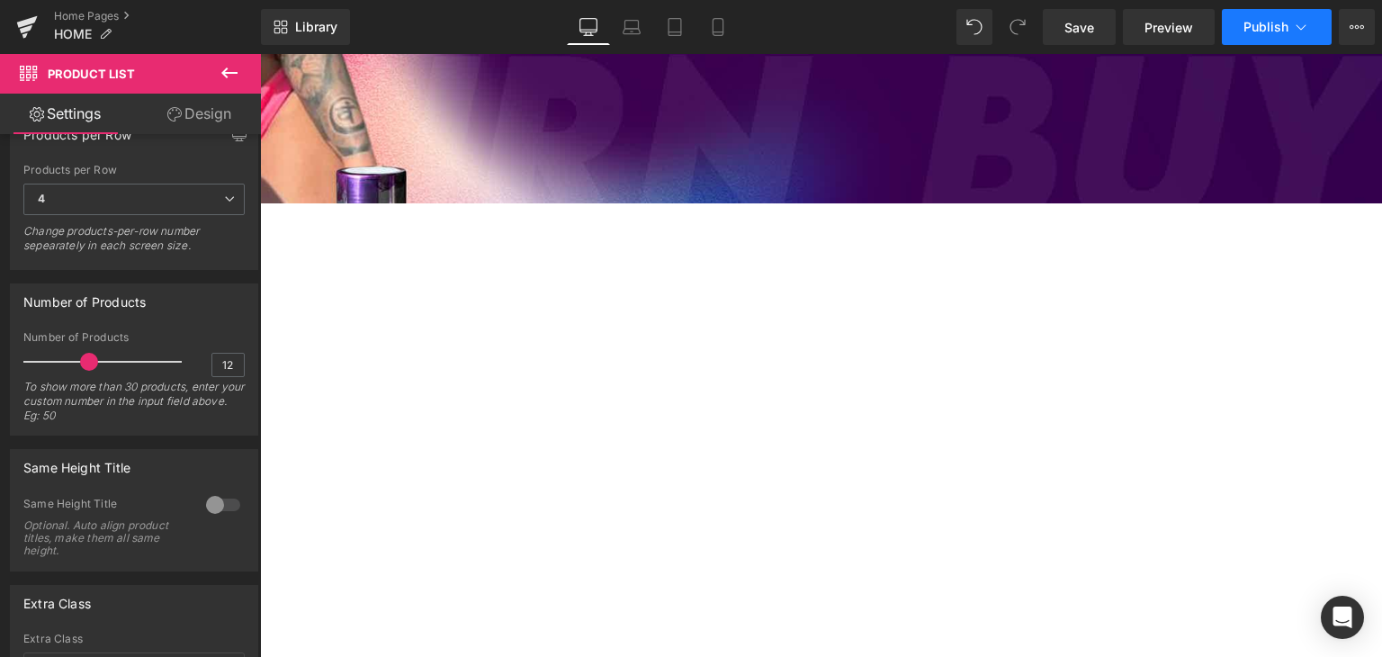
click at [1239, 32] on button "Publish" at bounding box center [1277, 27] width 110 height 36
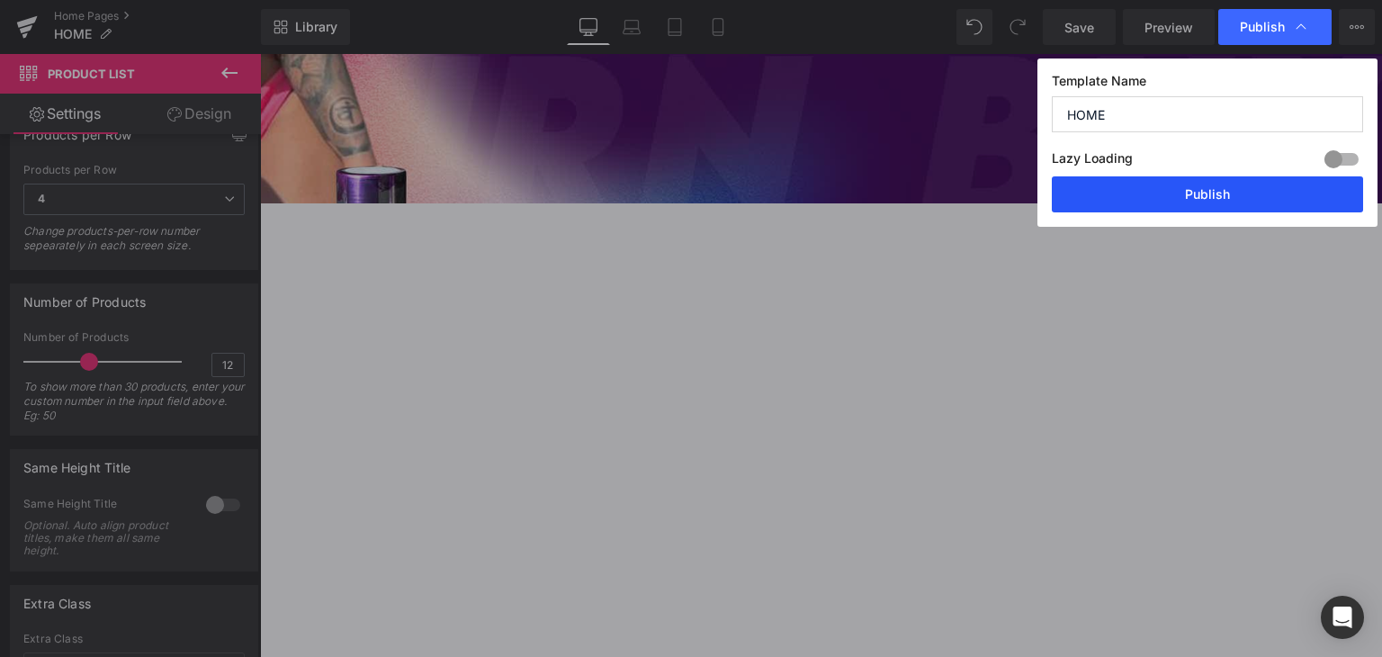
click at [1192, 196] on button "Publish" at bounding box center [1207, 194] width 311 height 36
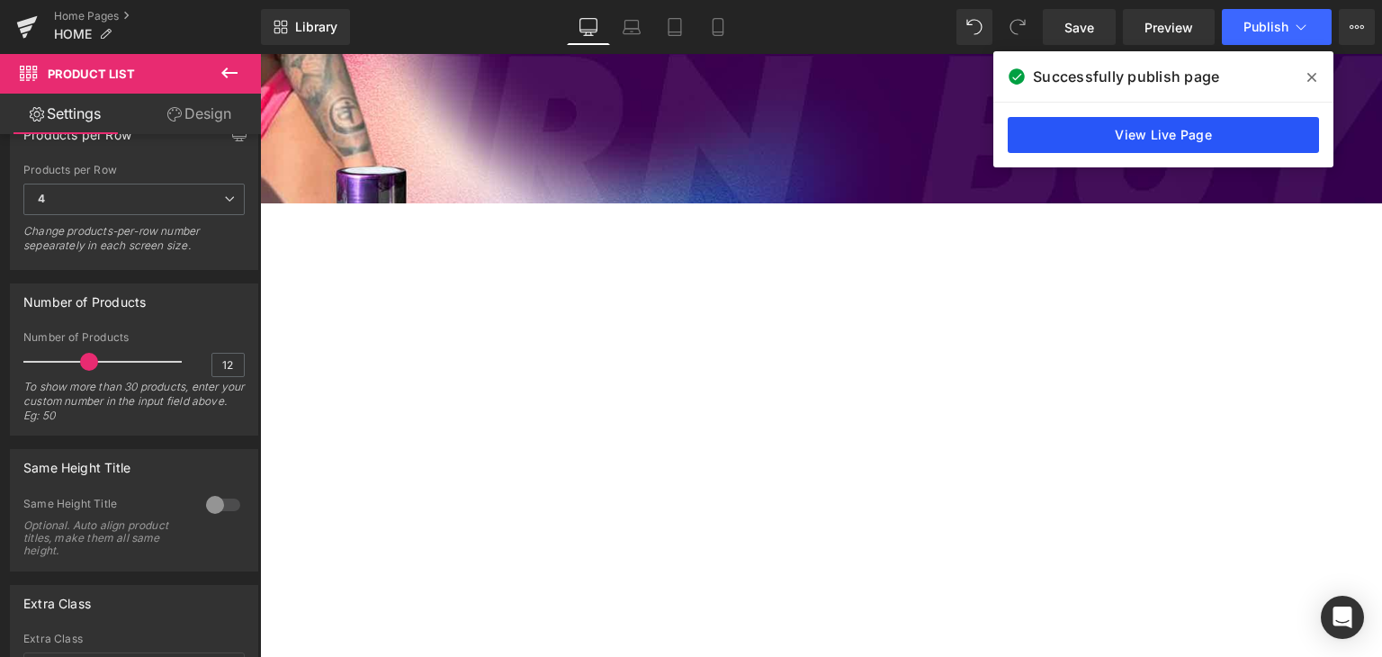
click at [1145, 138] on link "View Live Page" at bounding box center [1163, 135] width 311 height 36
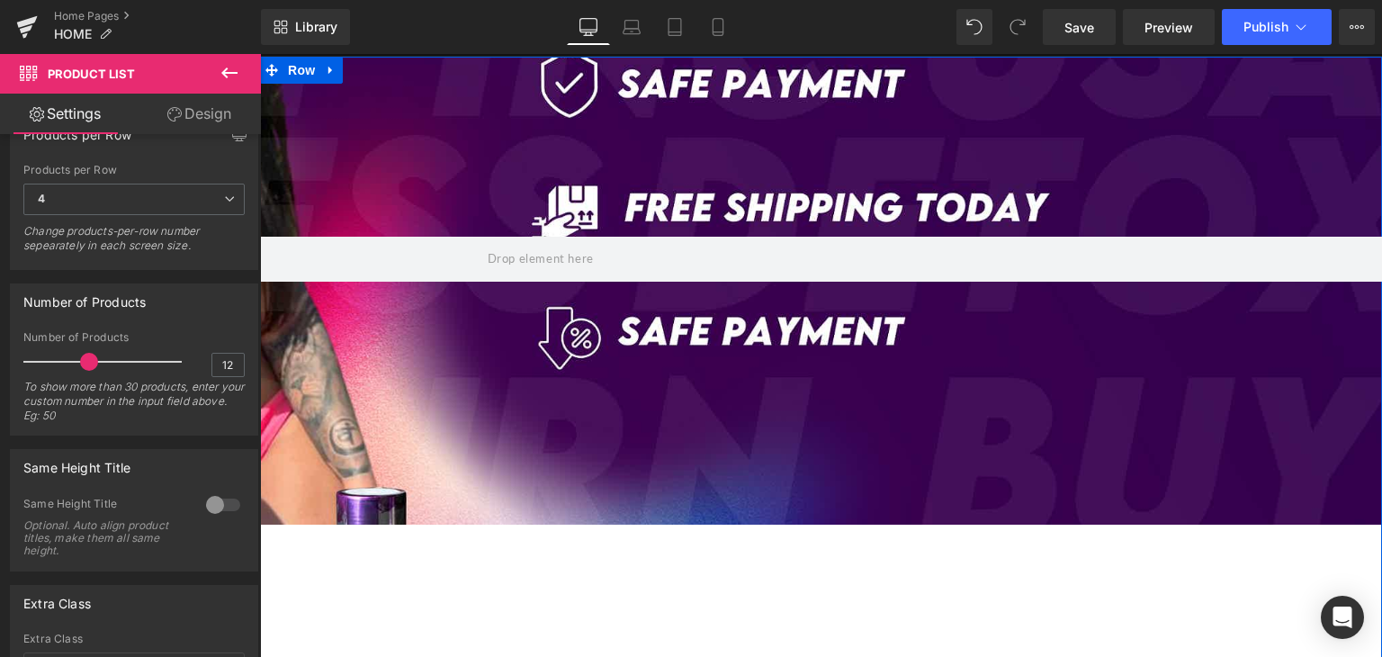
scroll to position [0, 0]
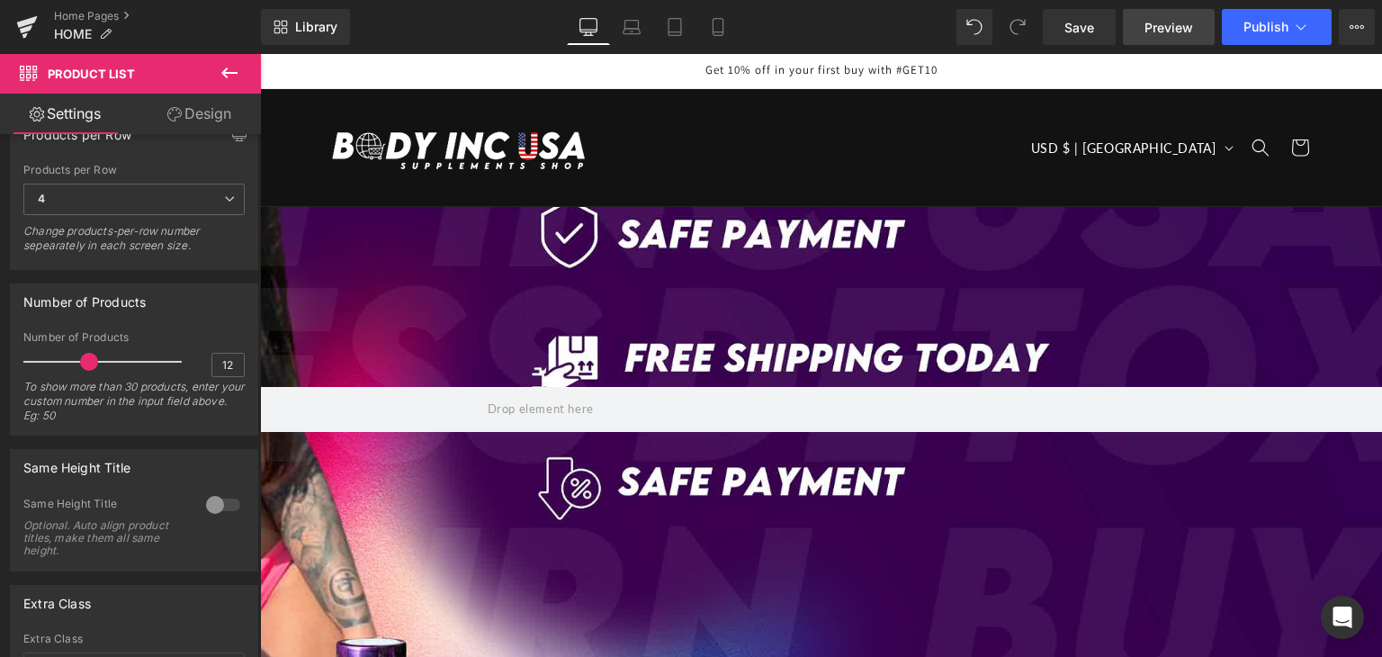
click at [1198, 21] on link "Preview" at bounding box center [1169, 27] width 92 height 36
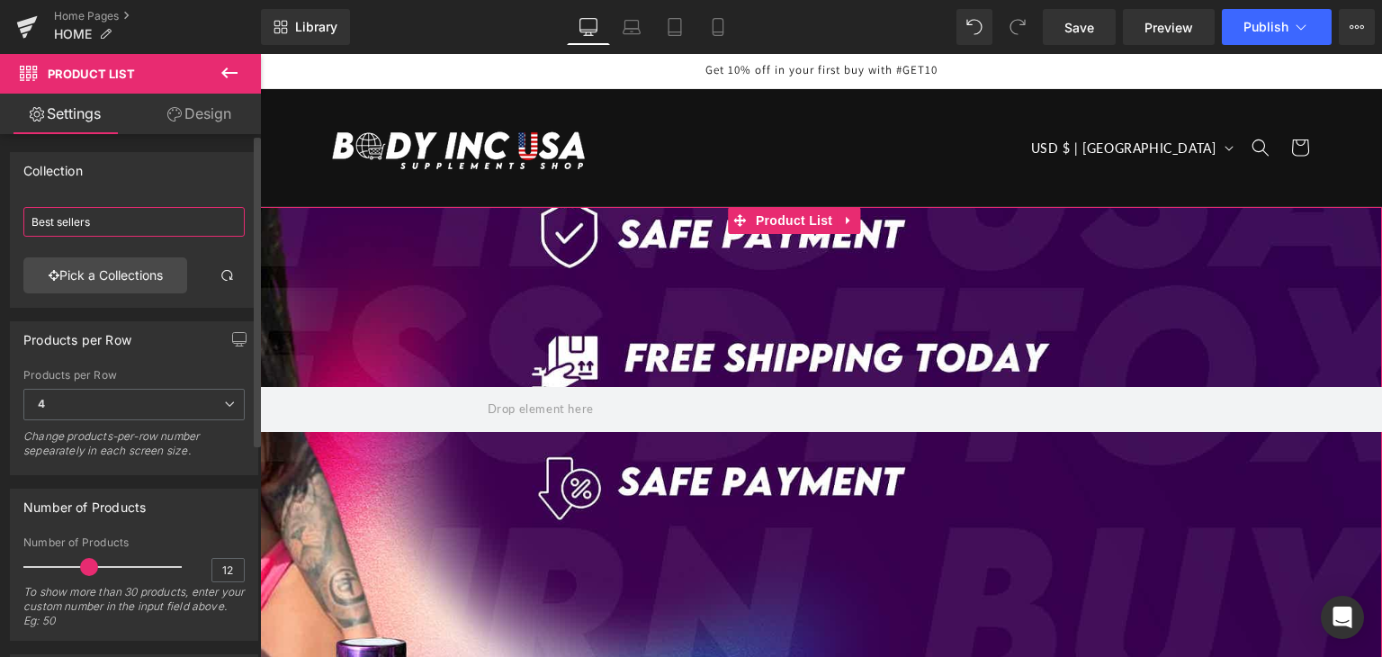
click at [146, 210] on input "Best sellers" at bounding box center [133, 222] width 221 height 30
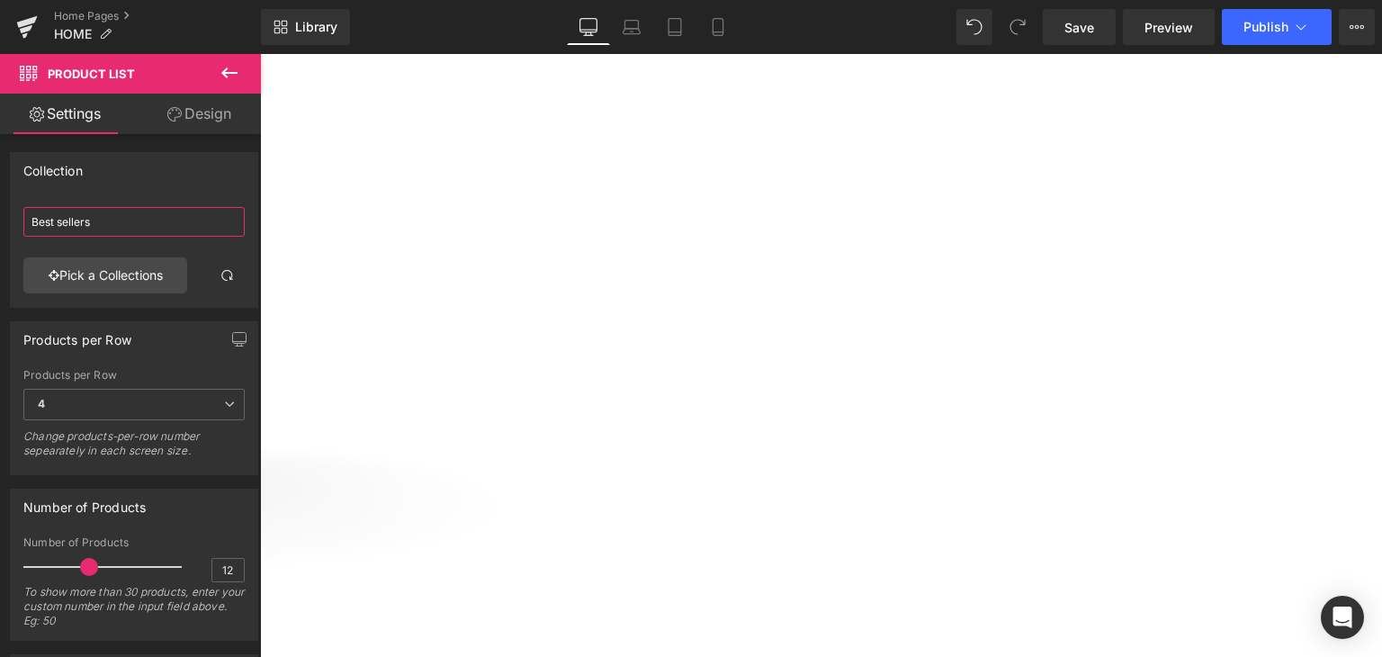
scroll to position [963, 0]
